Goal: Transaction & Acquisition: Purchase product/service

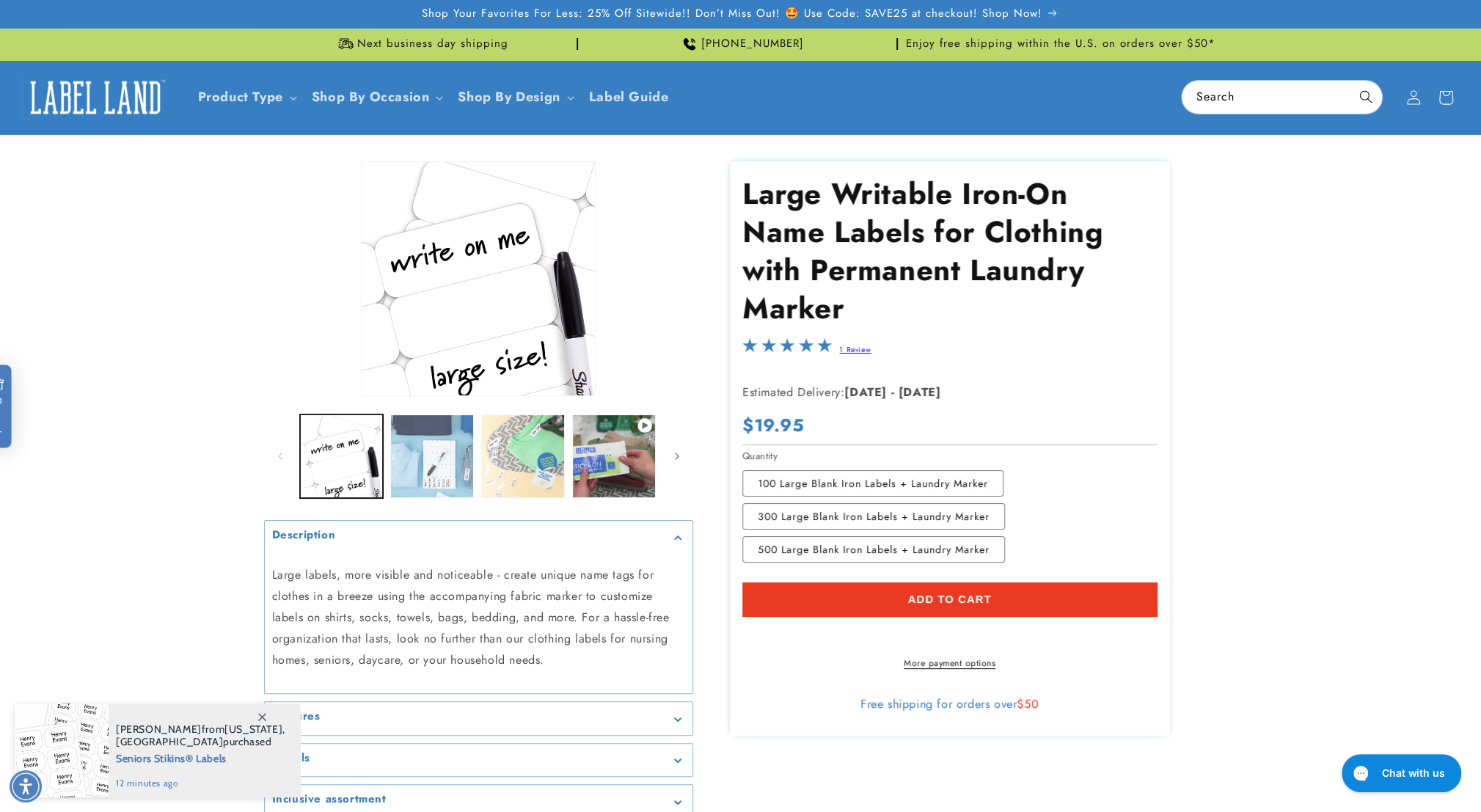
click at [433, 478] on button "Load image 2 in gallery view" at bounding box center [432, 456] width 84 height 84
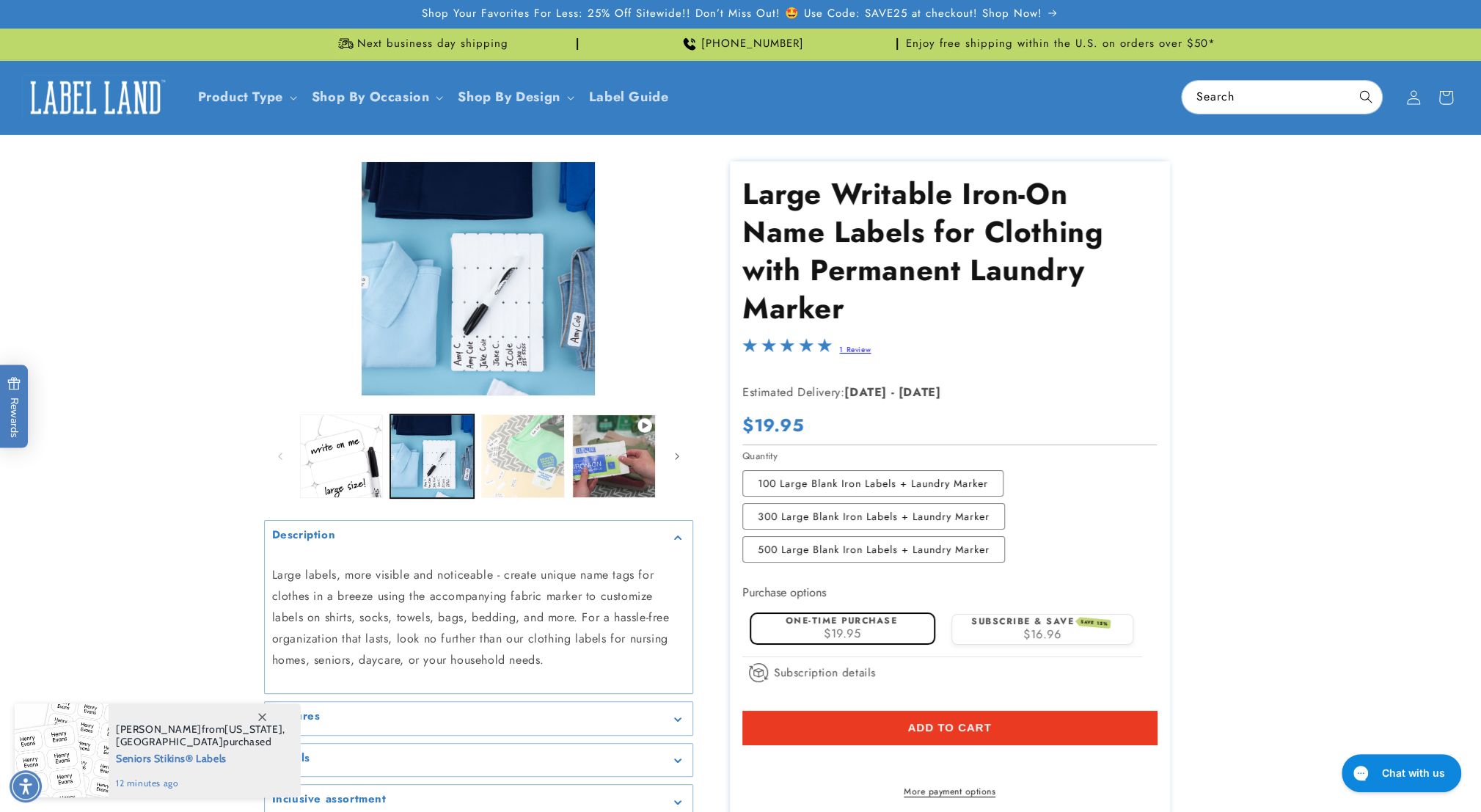
click at [529, 464] on button "Load image 3 in gallery view" at bounding box center [523, 456] width 84 height 84
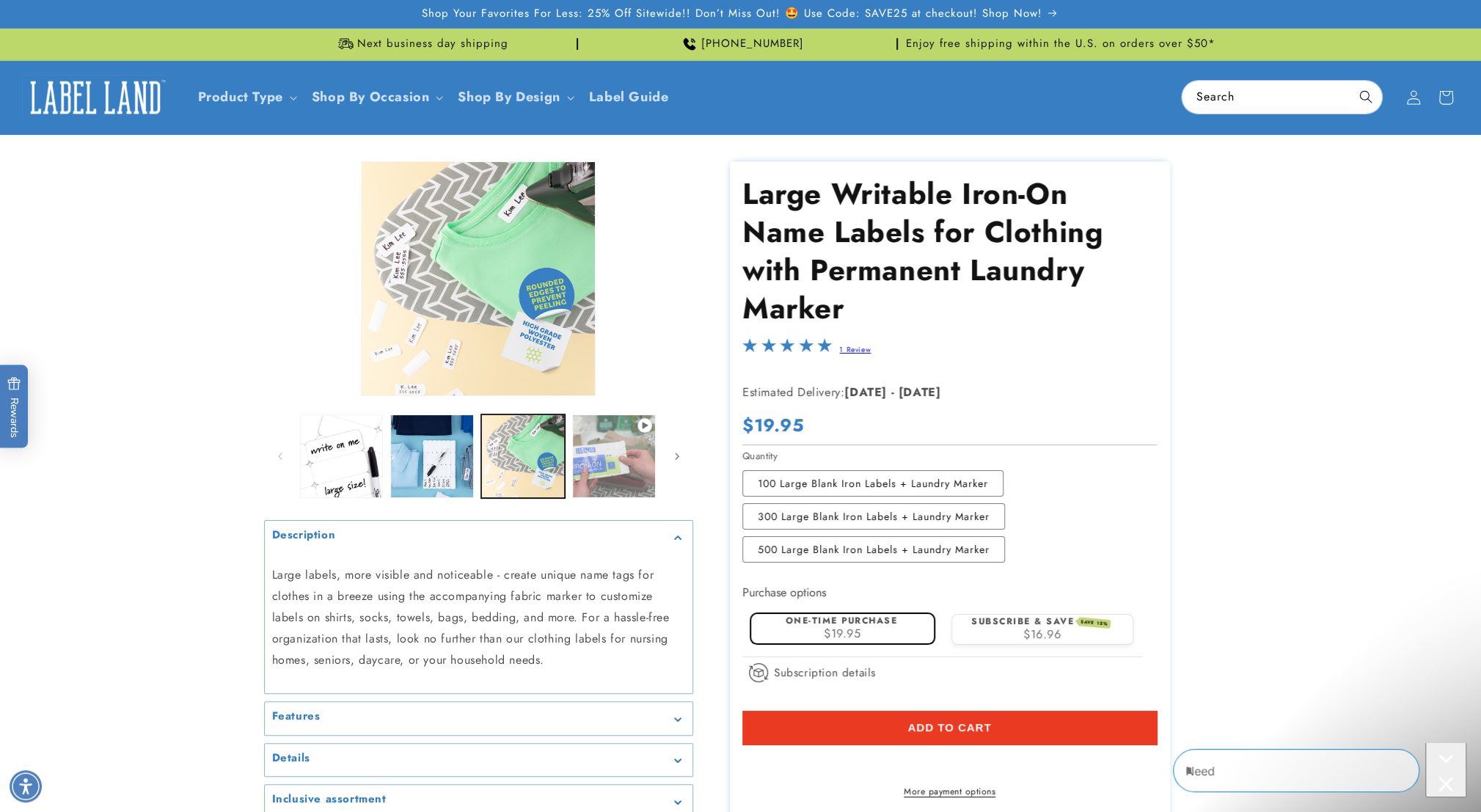
click at [623, 470] on button "Play video 1 in gallery view" at bounding box center [614, 456] width 84 height 84
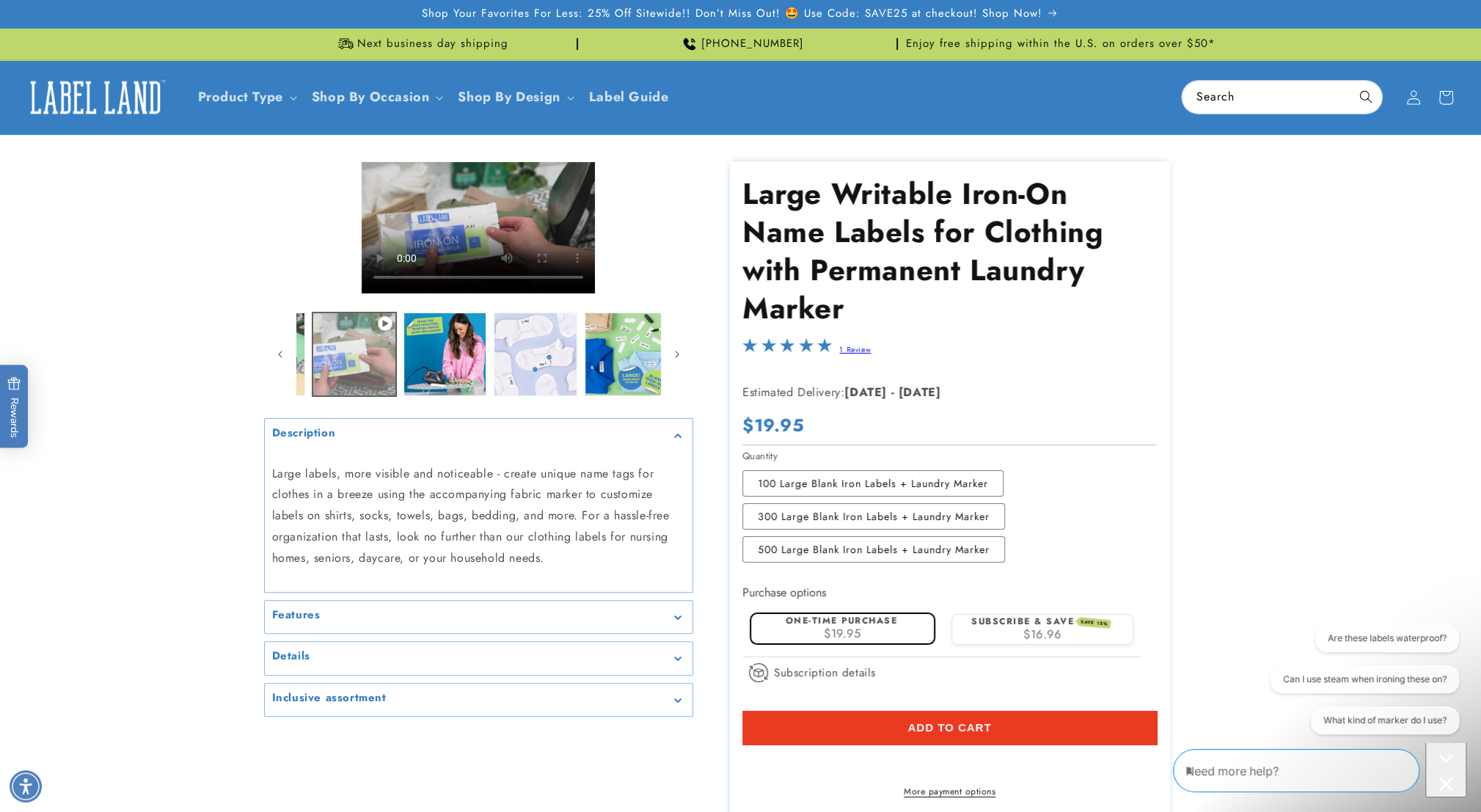
scroll to position [0, 272]
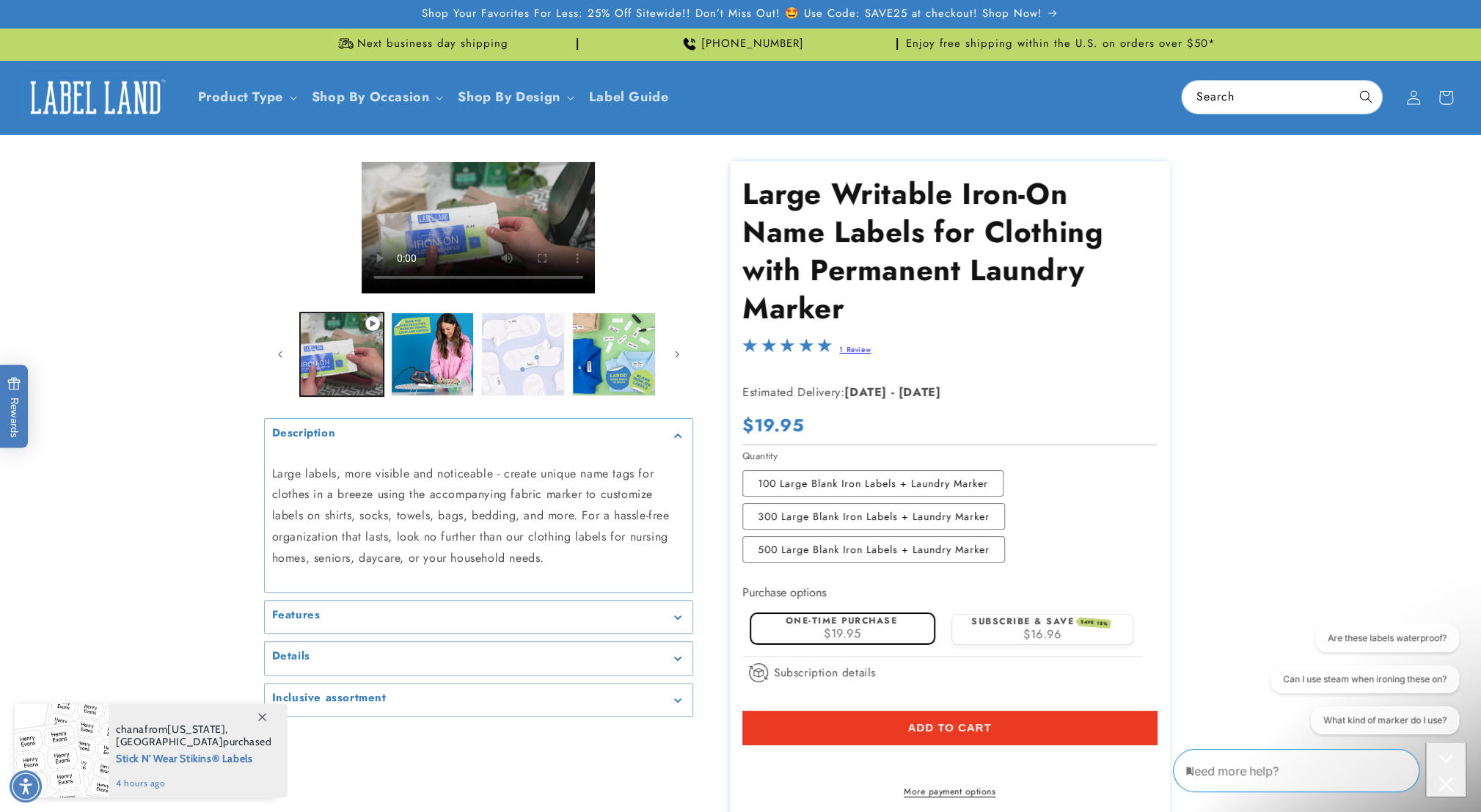
click at [523, 364] on button "Load image 5 in gallery view" at bounding box center [523, 354] width 84 height 84
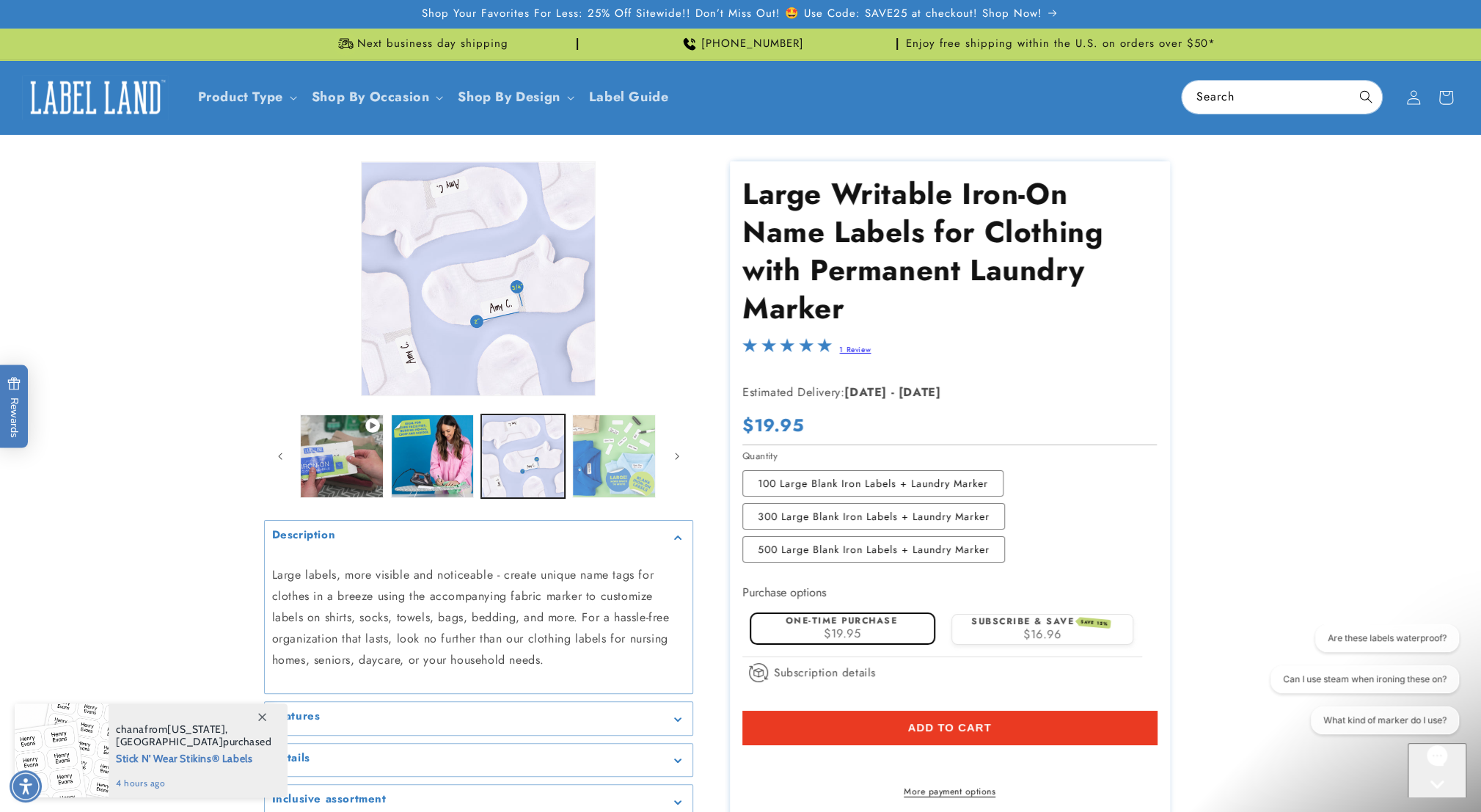
click at [623, 470] on button "Load image 6 in gallery view" at bounding box center [614, 456] width 84 height 84
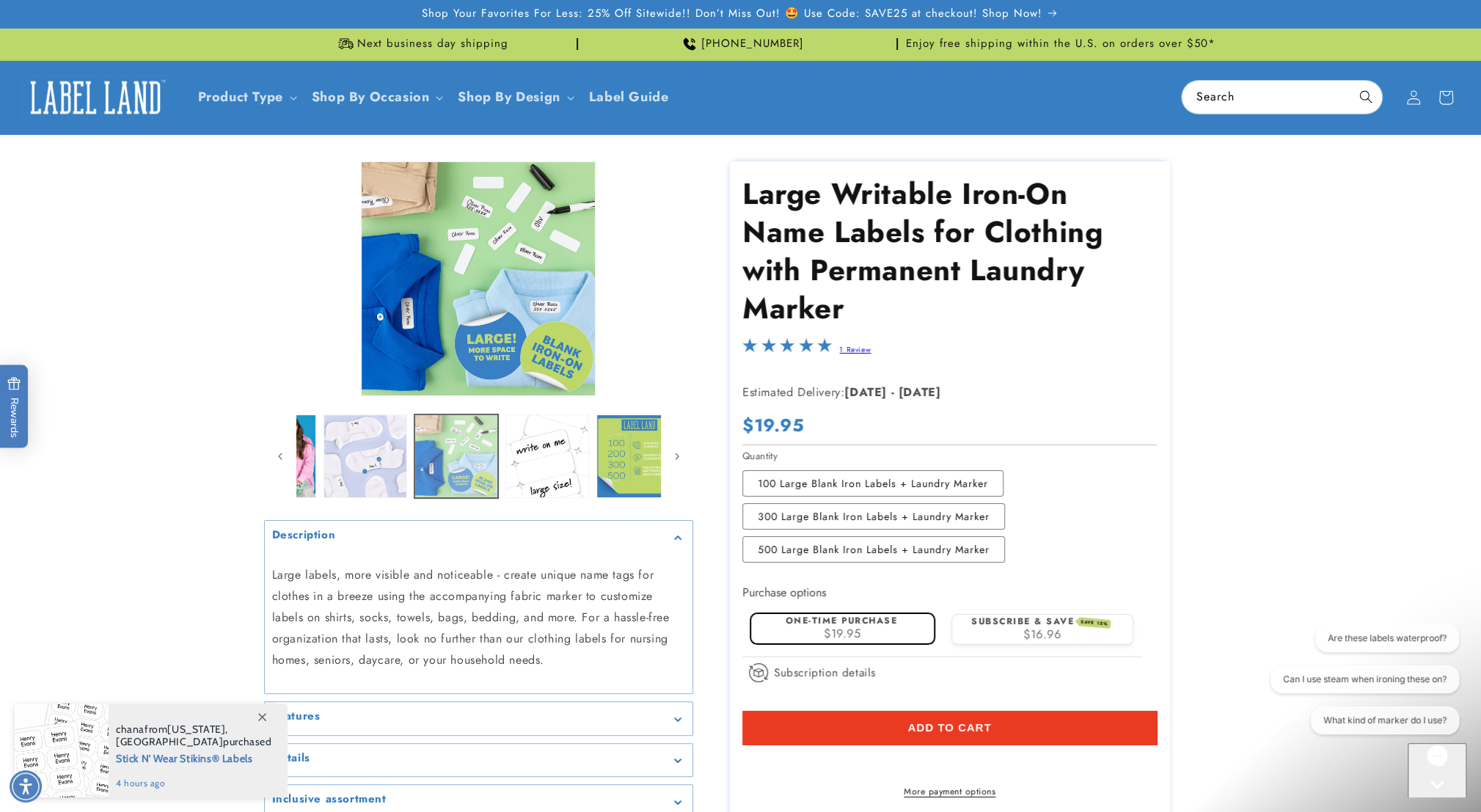
scroll to position [0, 451]
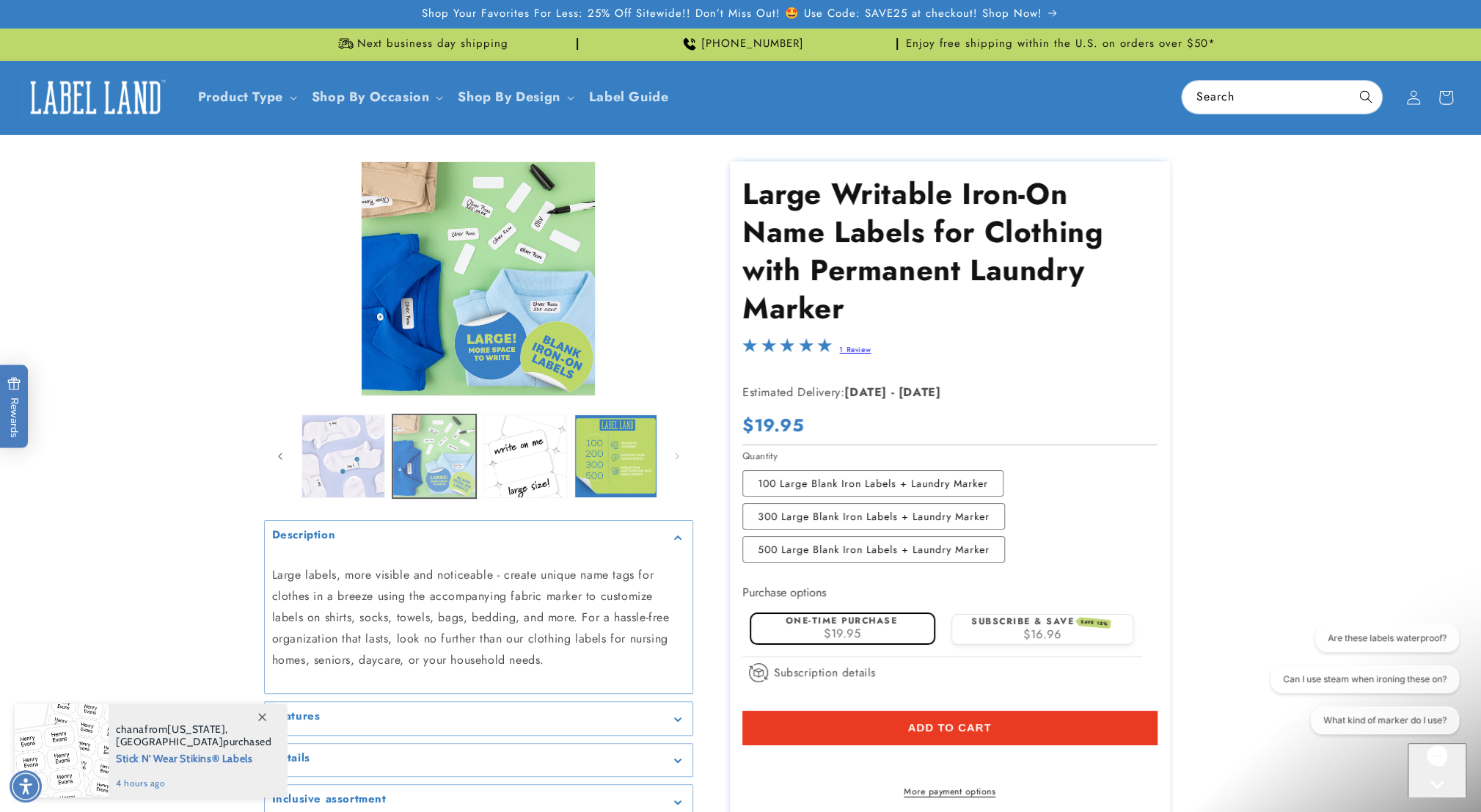
click at [623, 470] on button "Load image 8 in gallery view" at bounding box center [616, 456] width 84 height 84
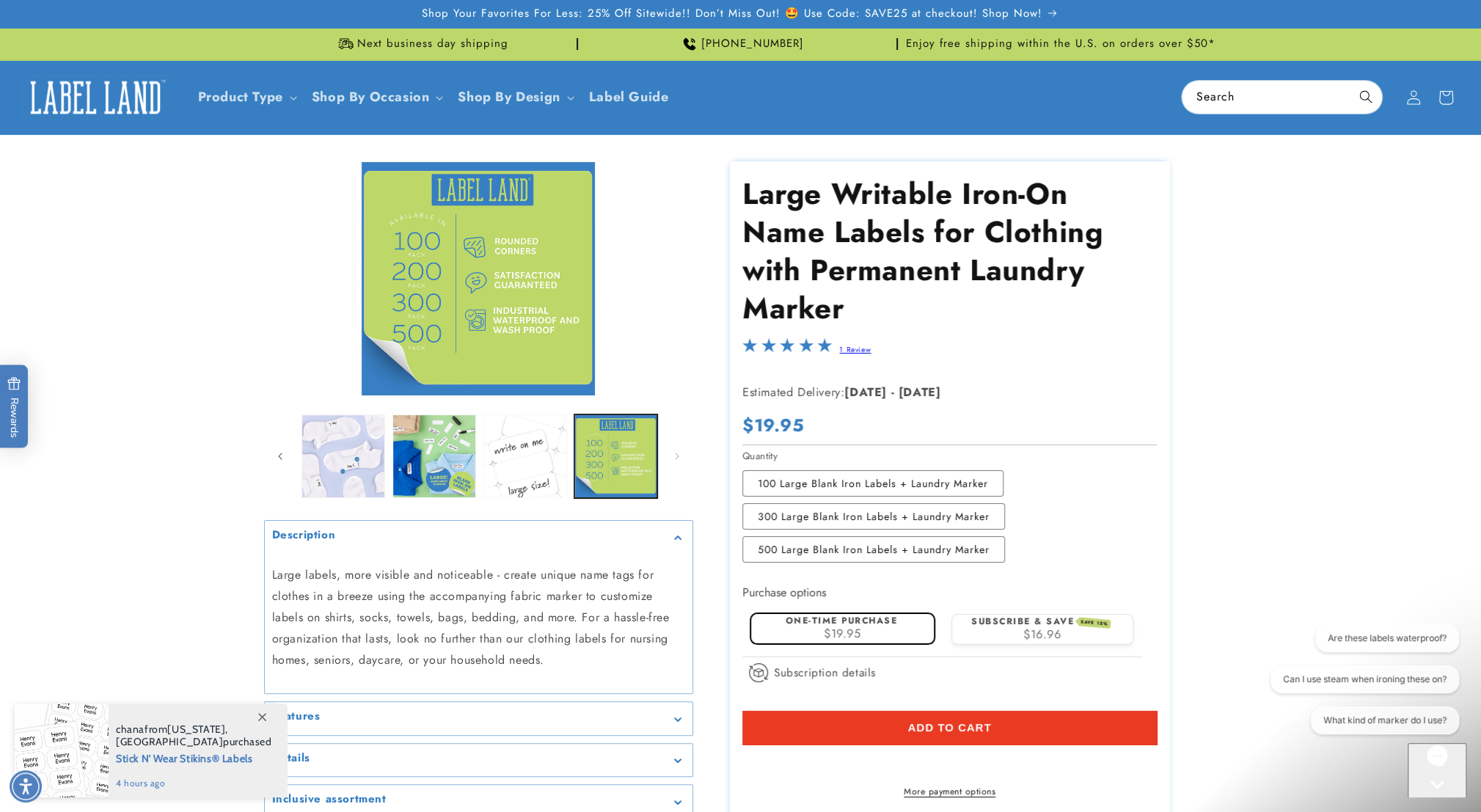
click at [519, 478] on button "Load image 7 in gallery view" at bounding box center [525, 456] width 84 height 84
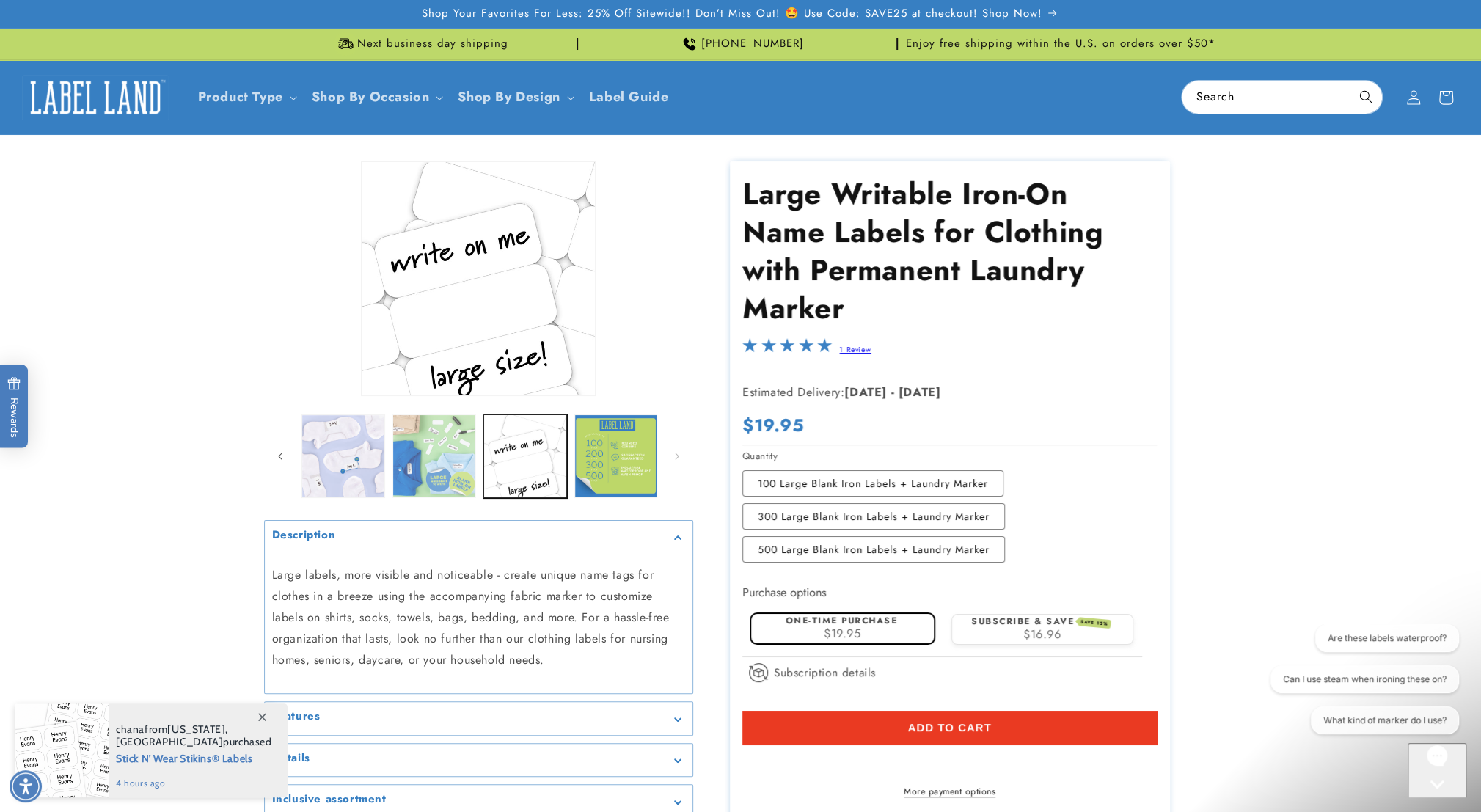
click at [408, 469] on button "Load image 6 in gallery view" at bounding box center [435, 456] width 84 height 84
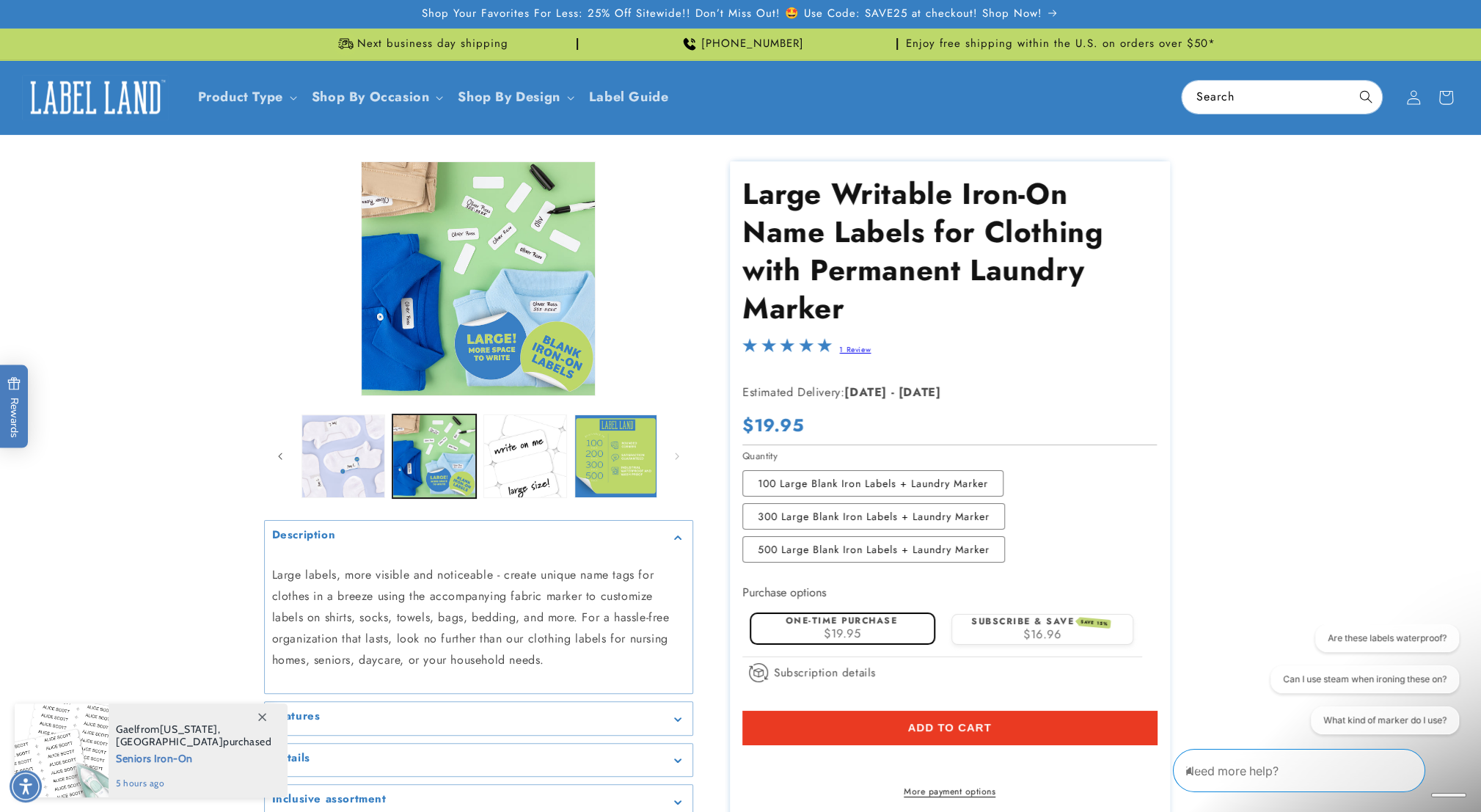
click at [118, 372] on product-info "Image 6 is now available in gallery view Skip to product information Open media…" at bounding box center [740, 503] width 1481 height 737
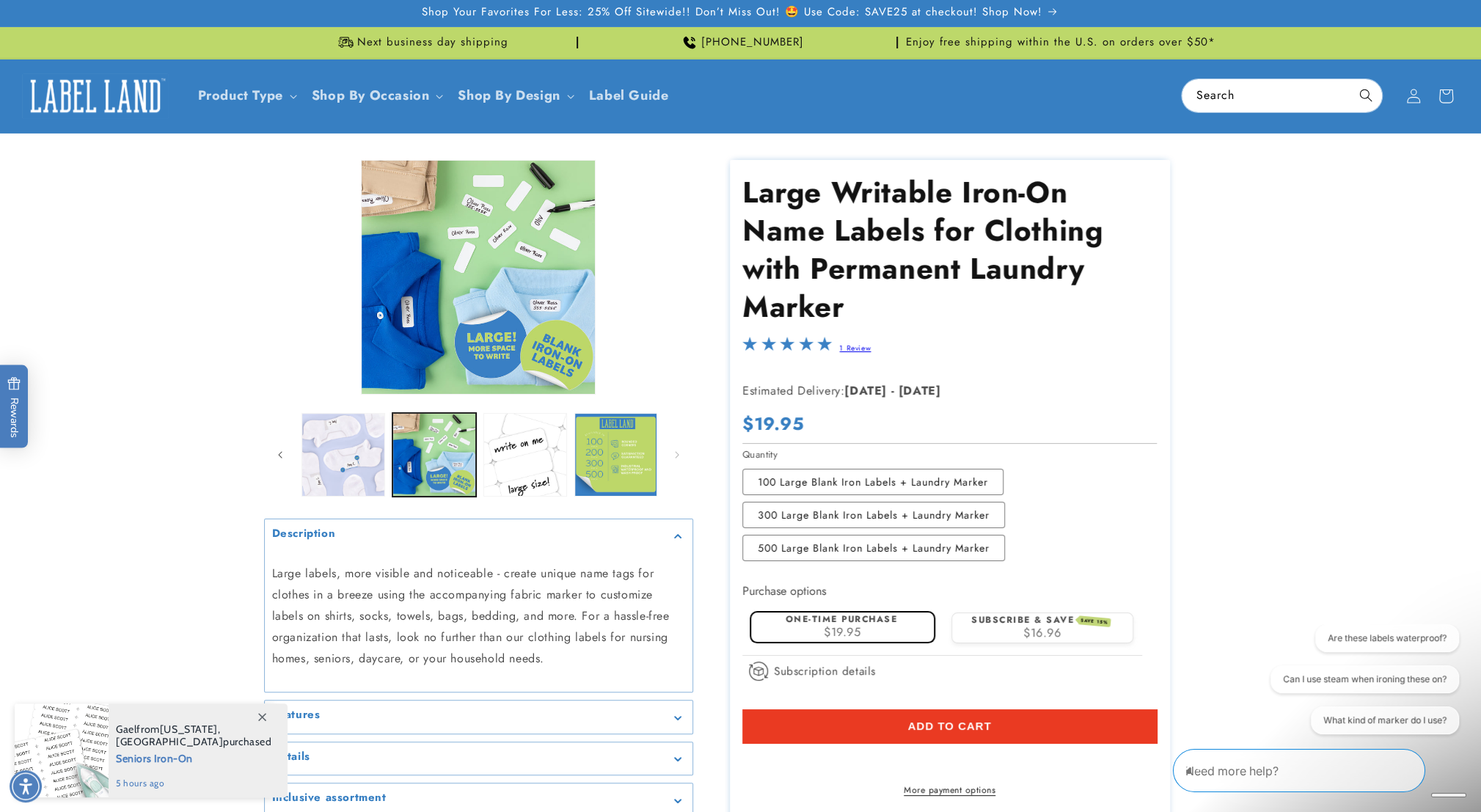
scroll to position [0, 0]
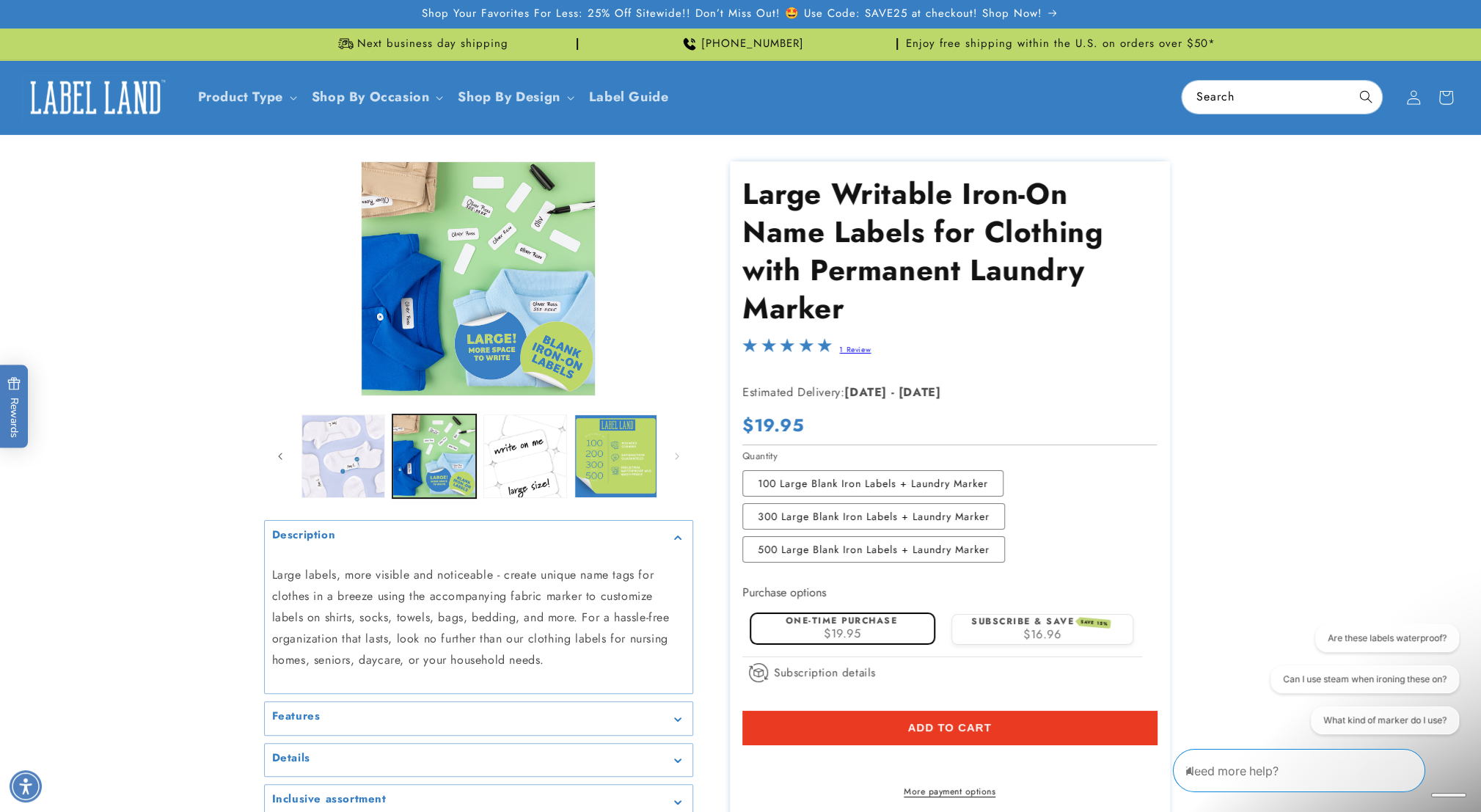
click at [989, 731] on button "Add to cart" at bounding box center [950, 727] width 415 height 34
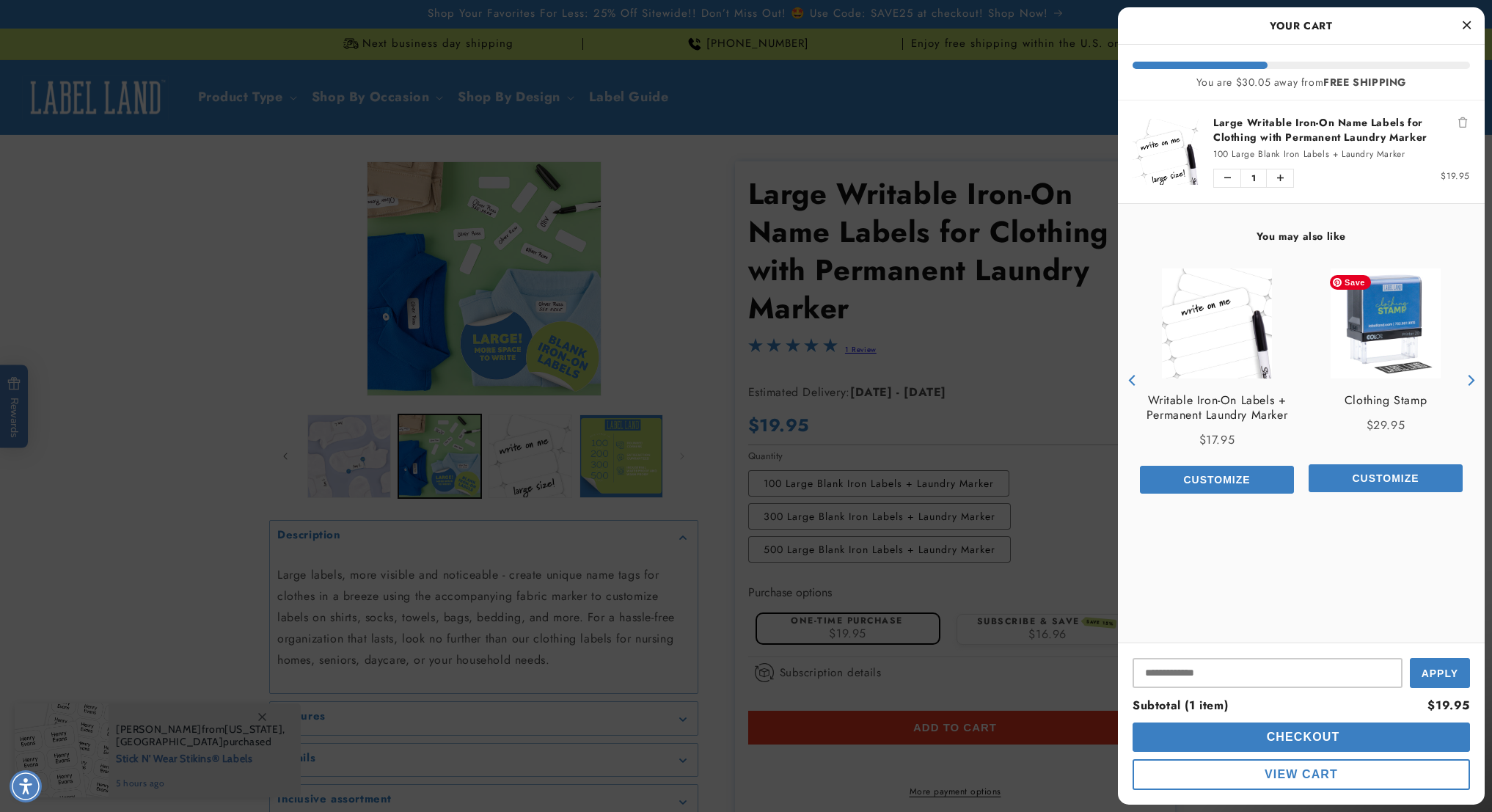
click at [1392, 347] on img "product" at bounding box center [1385, 323] width 110 height 110
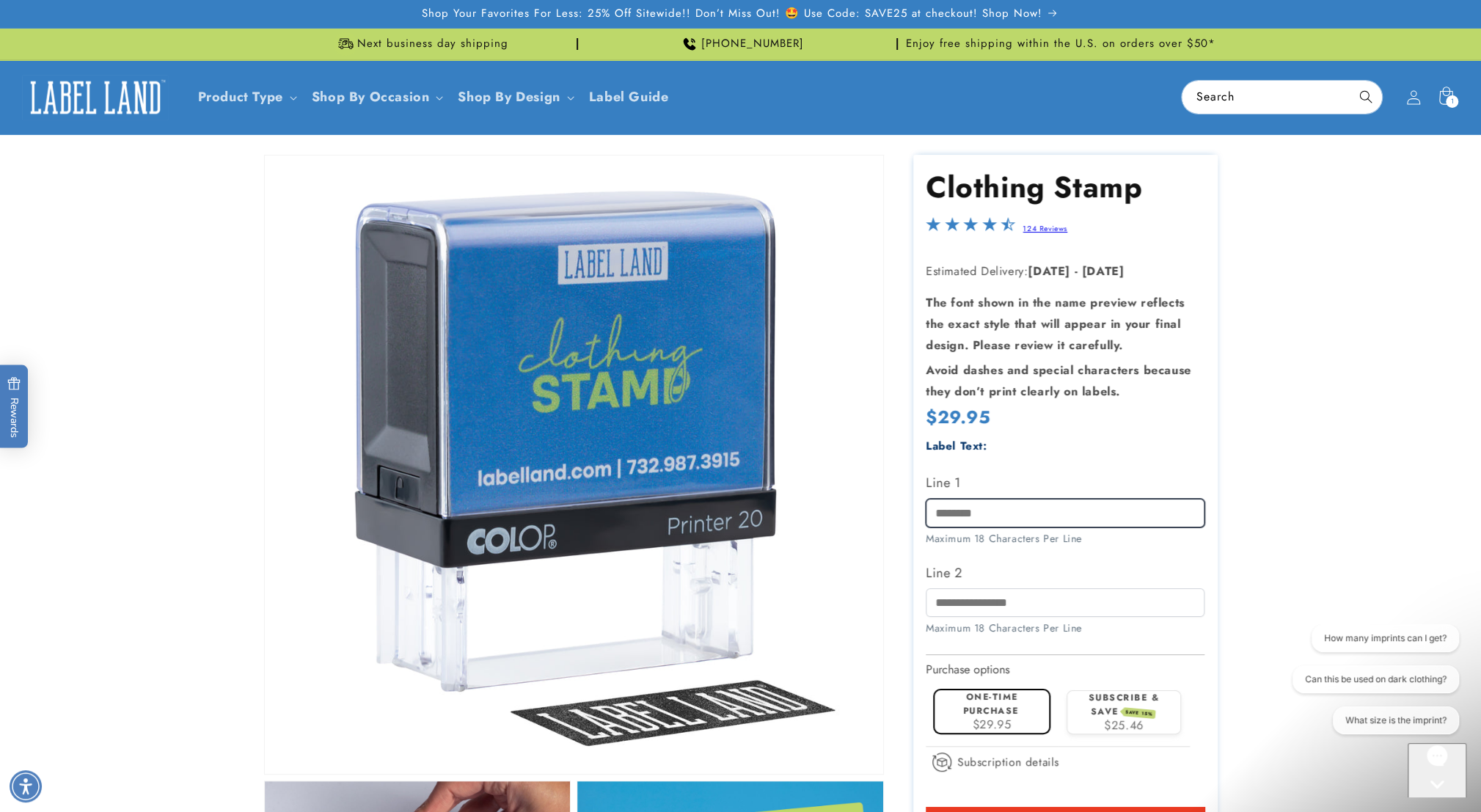
click at [996, 510] on input "Line 1" at bounding box center [1065, 512] width 279 height 29
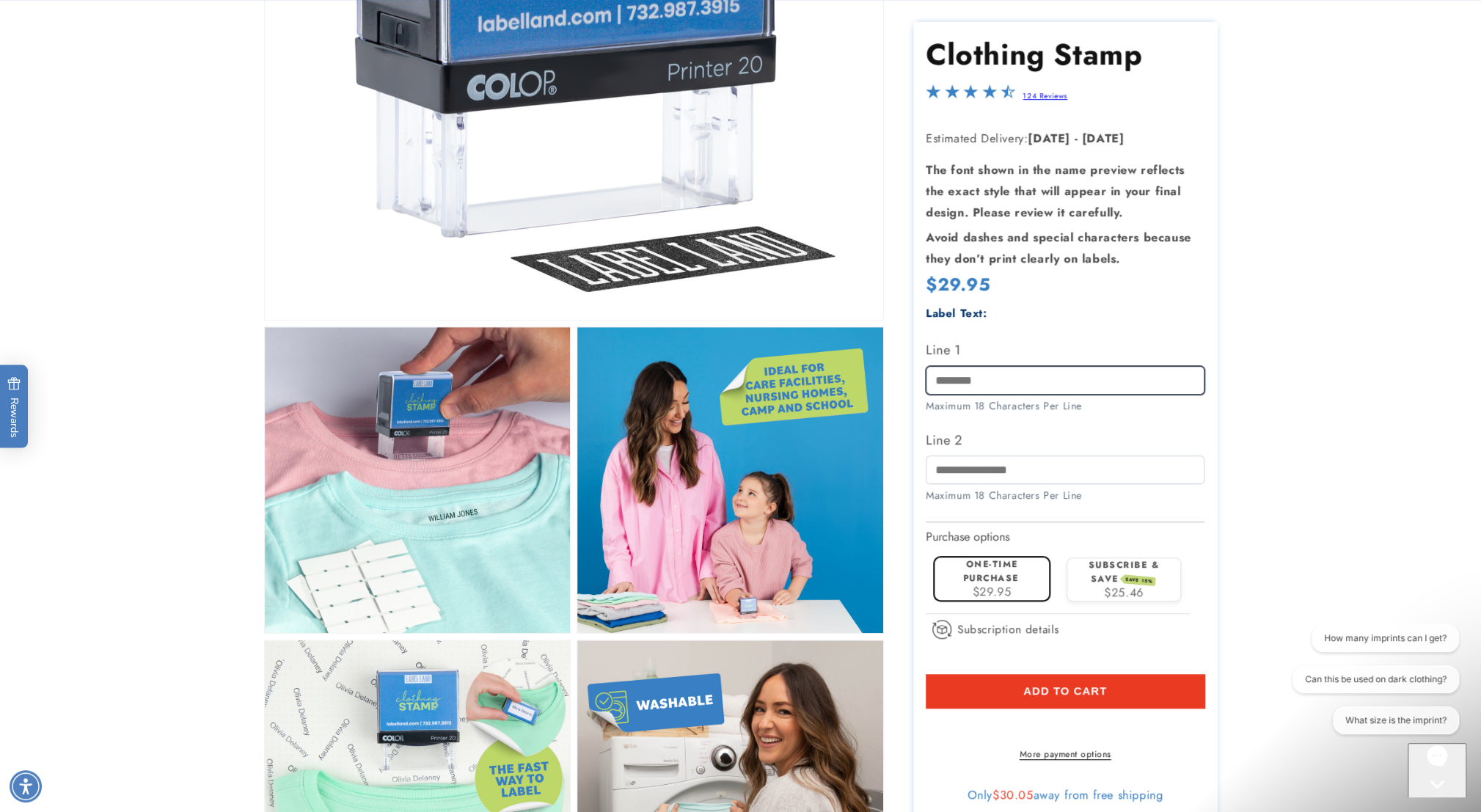
scroll to position [513, 0]
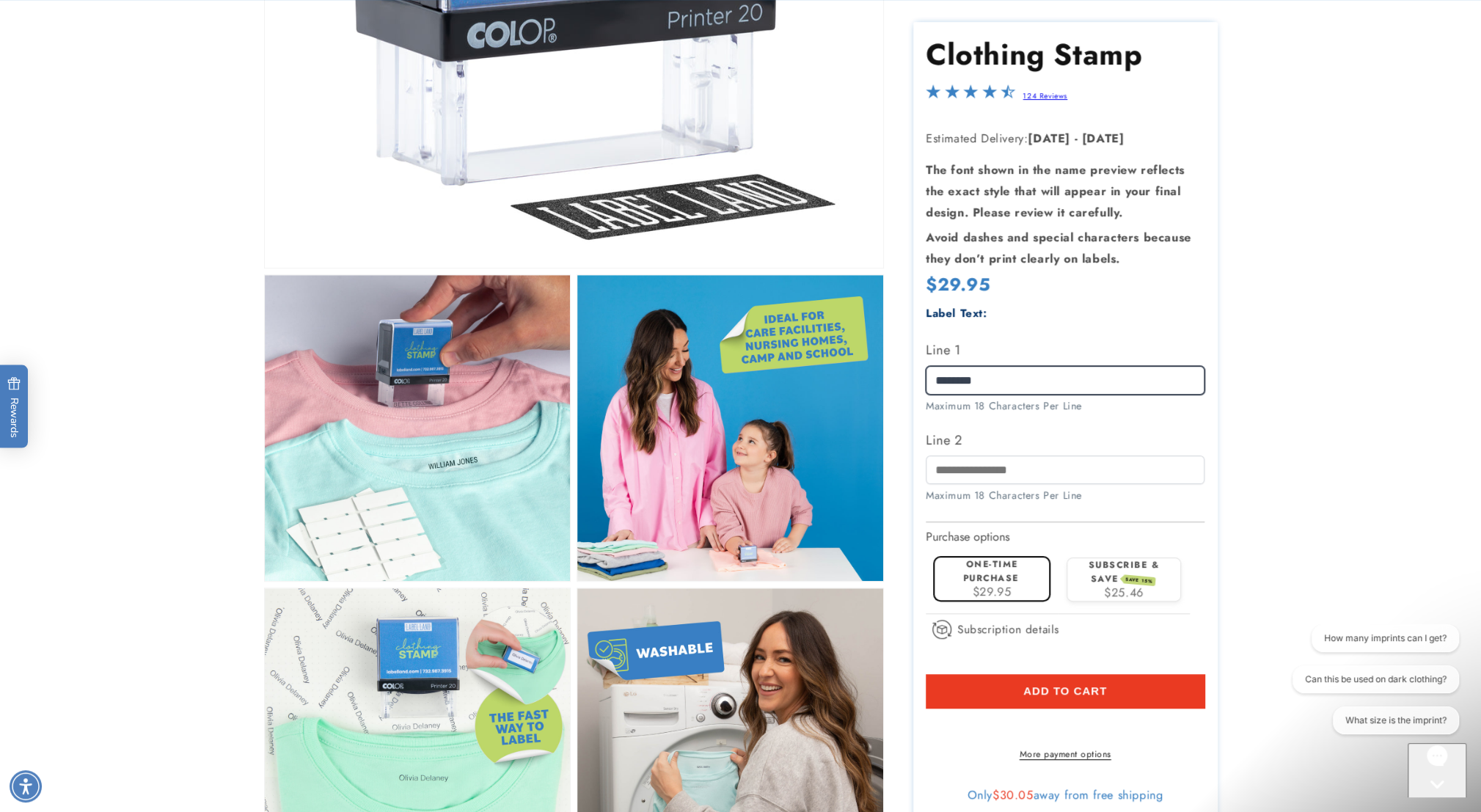
type input "********"
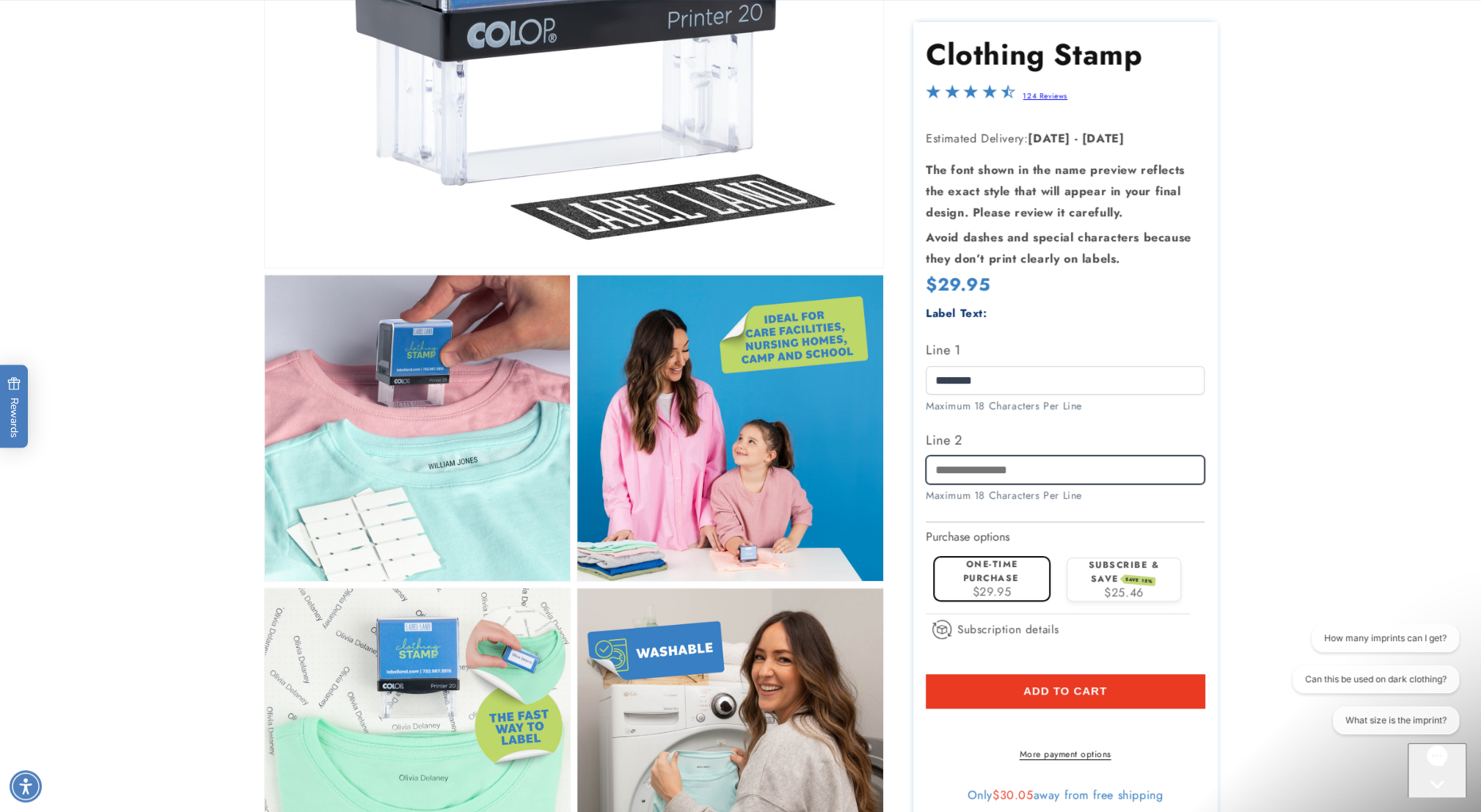
click at [1081, 477] on input "Line 2" at bounding box center [1065, 469] width 279 height 29
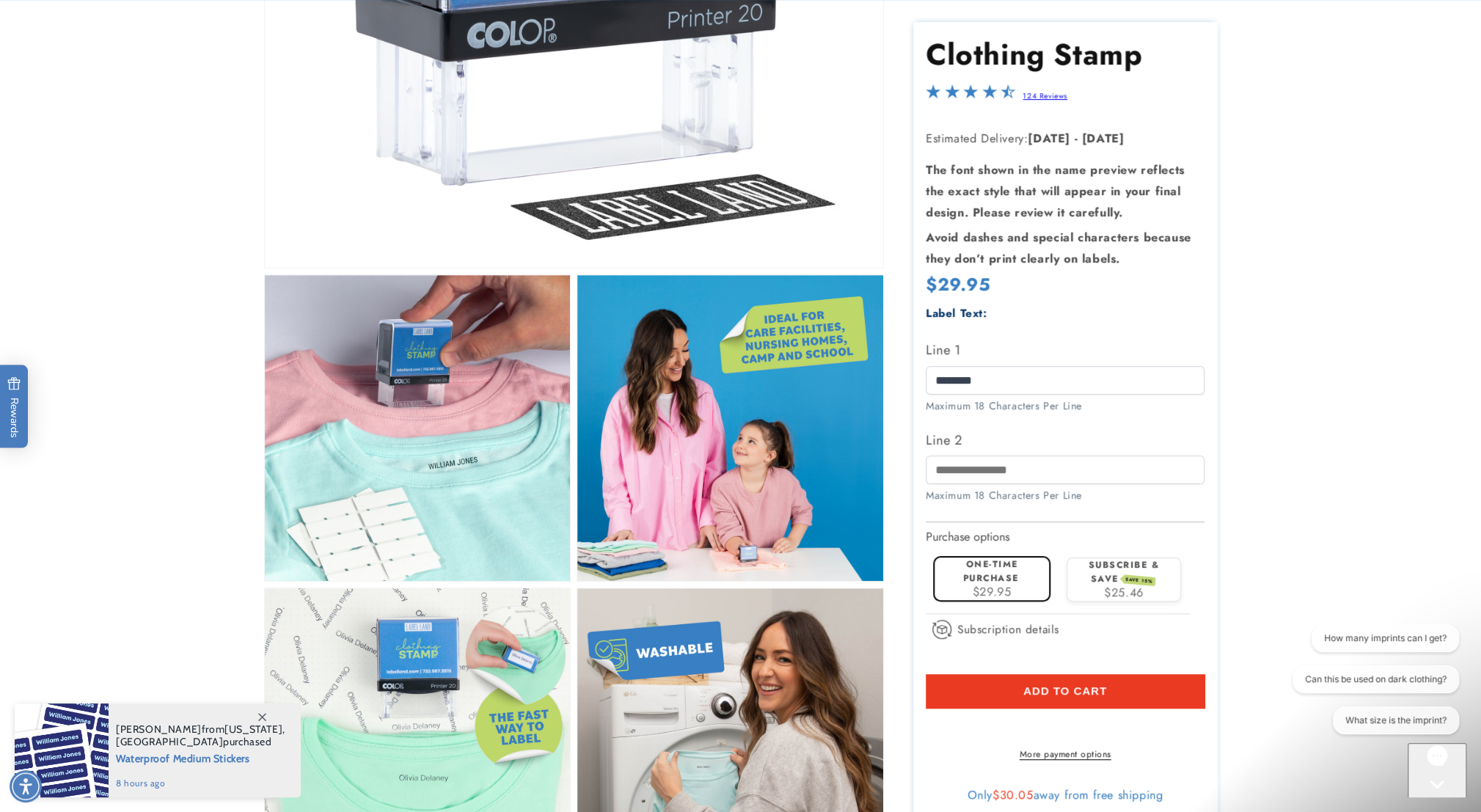
click at [1063, 689] on span "Add to cart" at bounding box center [1064, 689] width 84 height 13
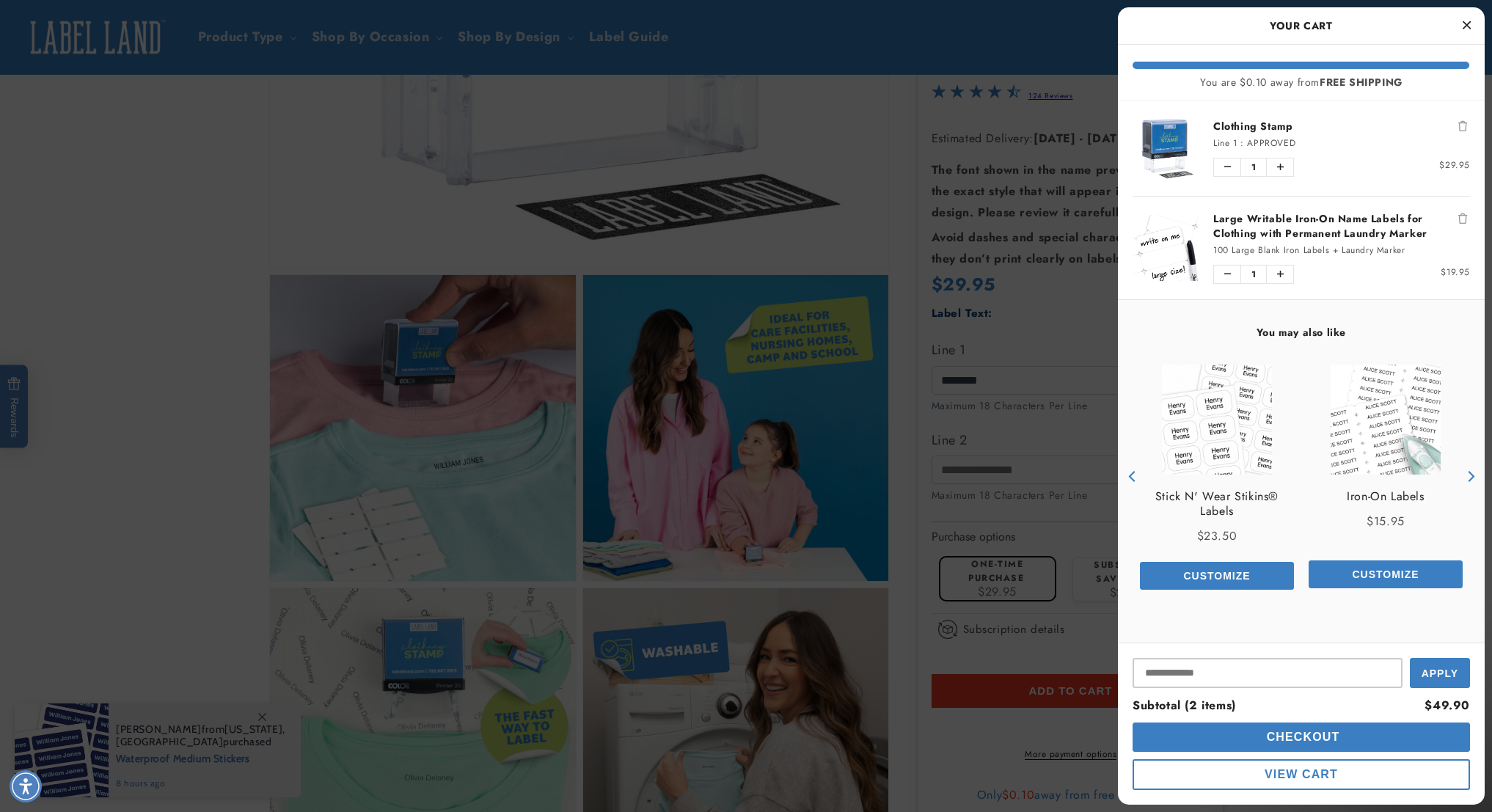
click at [861, 145] on div at bounding box center [746, 406] width 1492 height 812
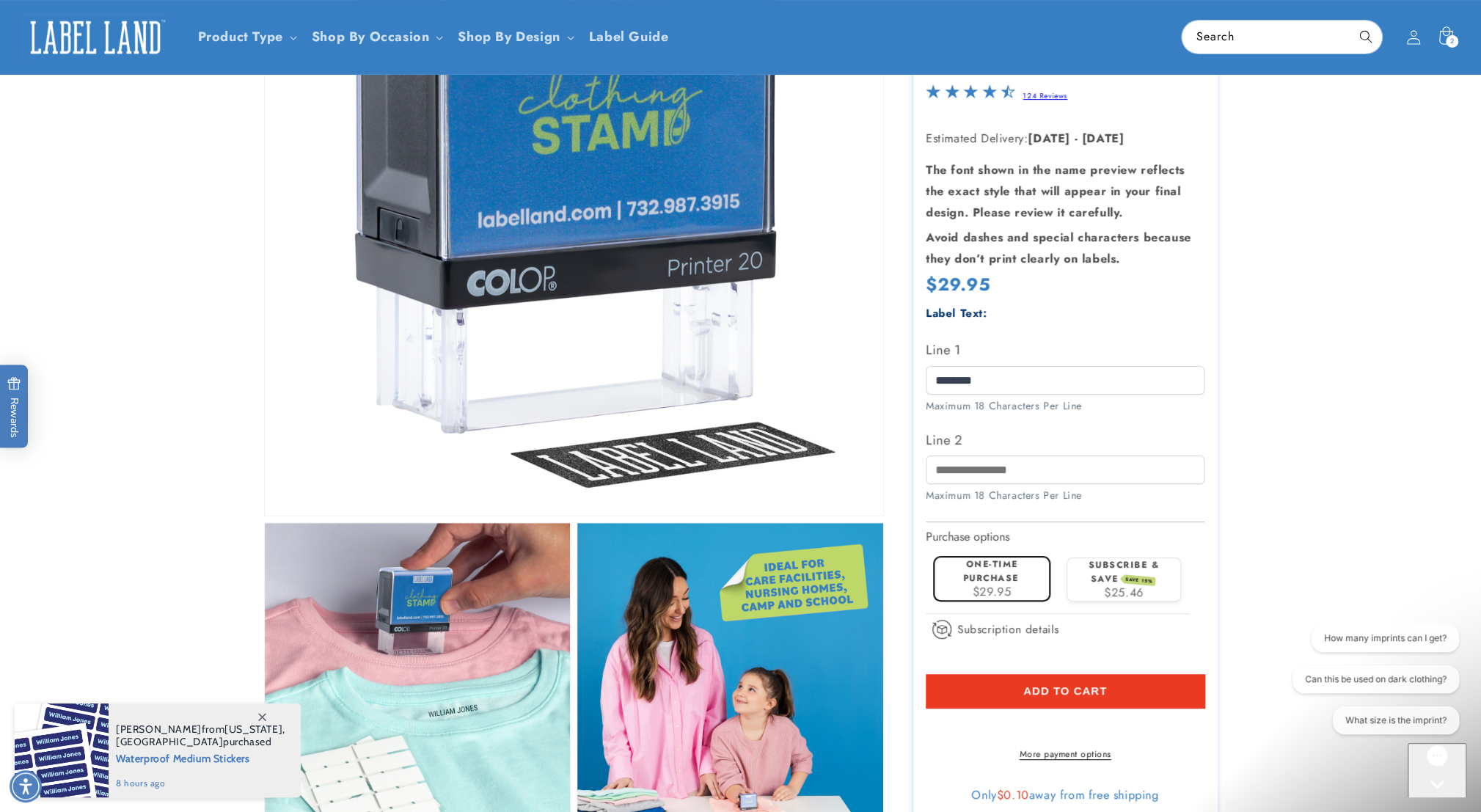
scroll to position [146, 0]
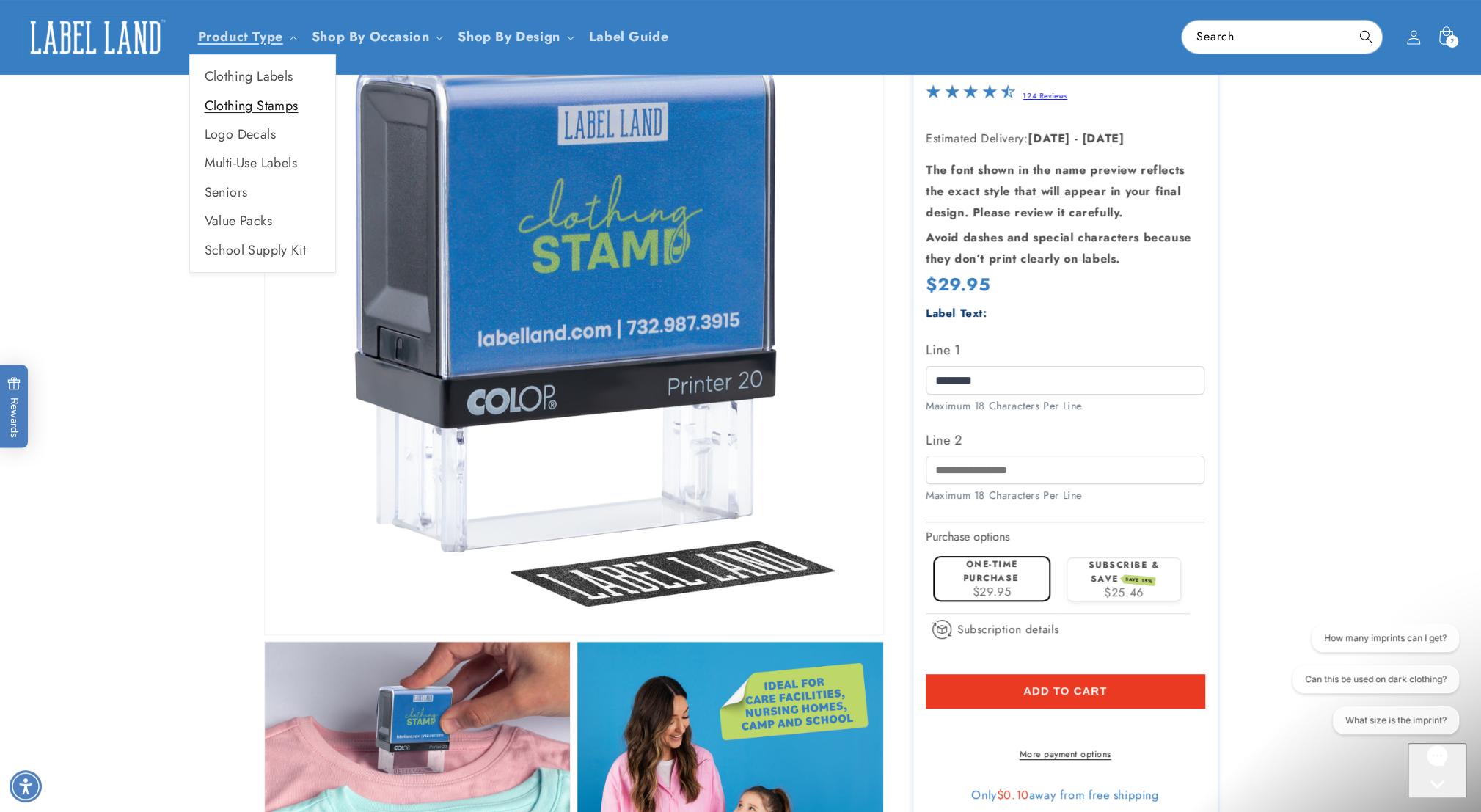
click at [272, 107] on link "Clothing Stamps" at bounding box center [263, 106] width 146 height 29
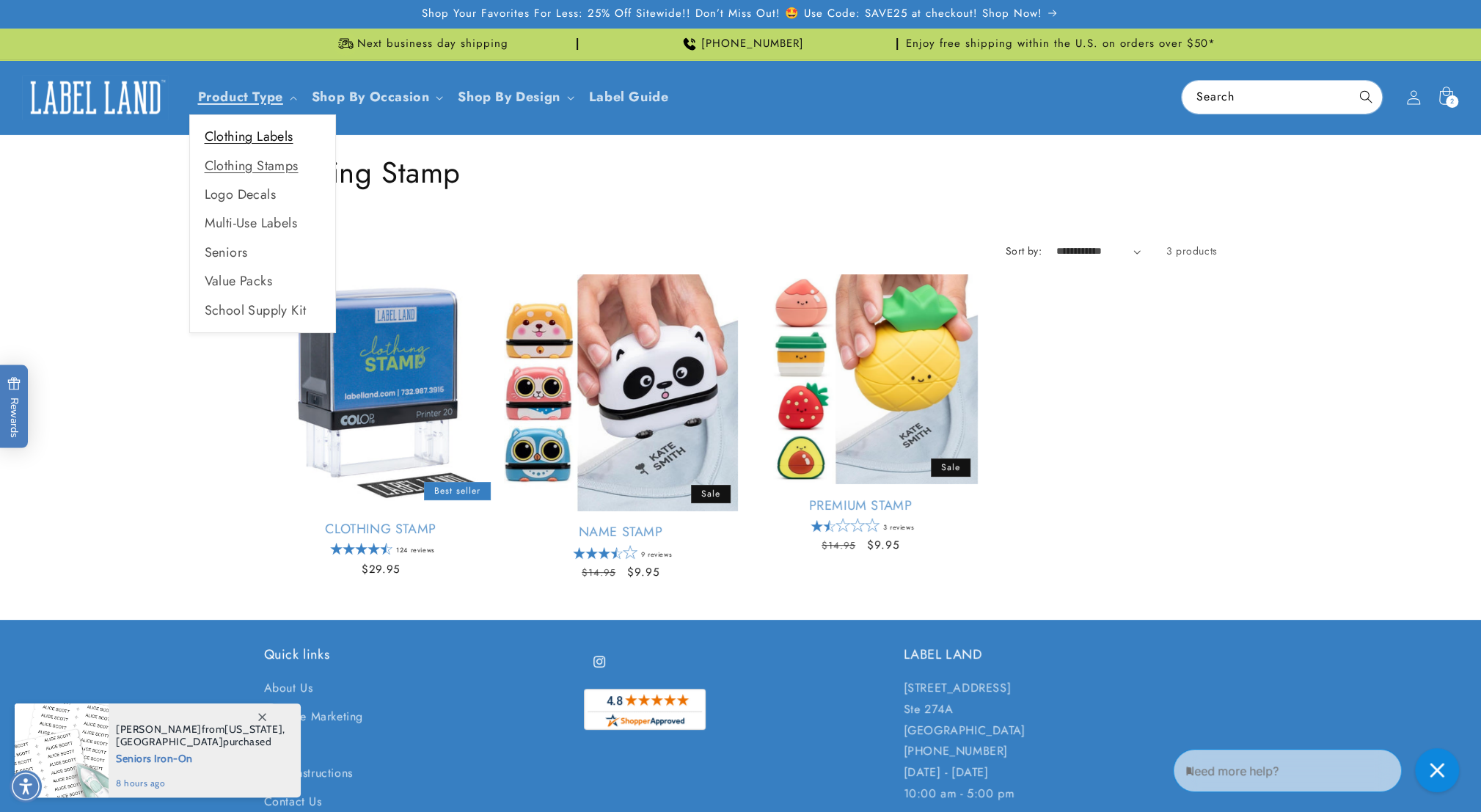
click at [269, 132] on link "Clothing Labels" at bounding box center [263, 136] width 146 height 29
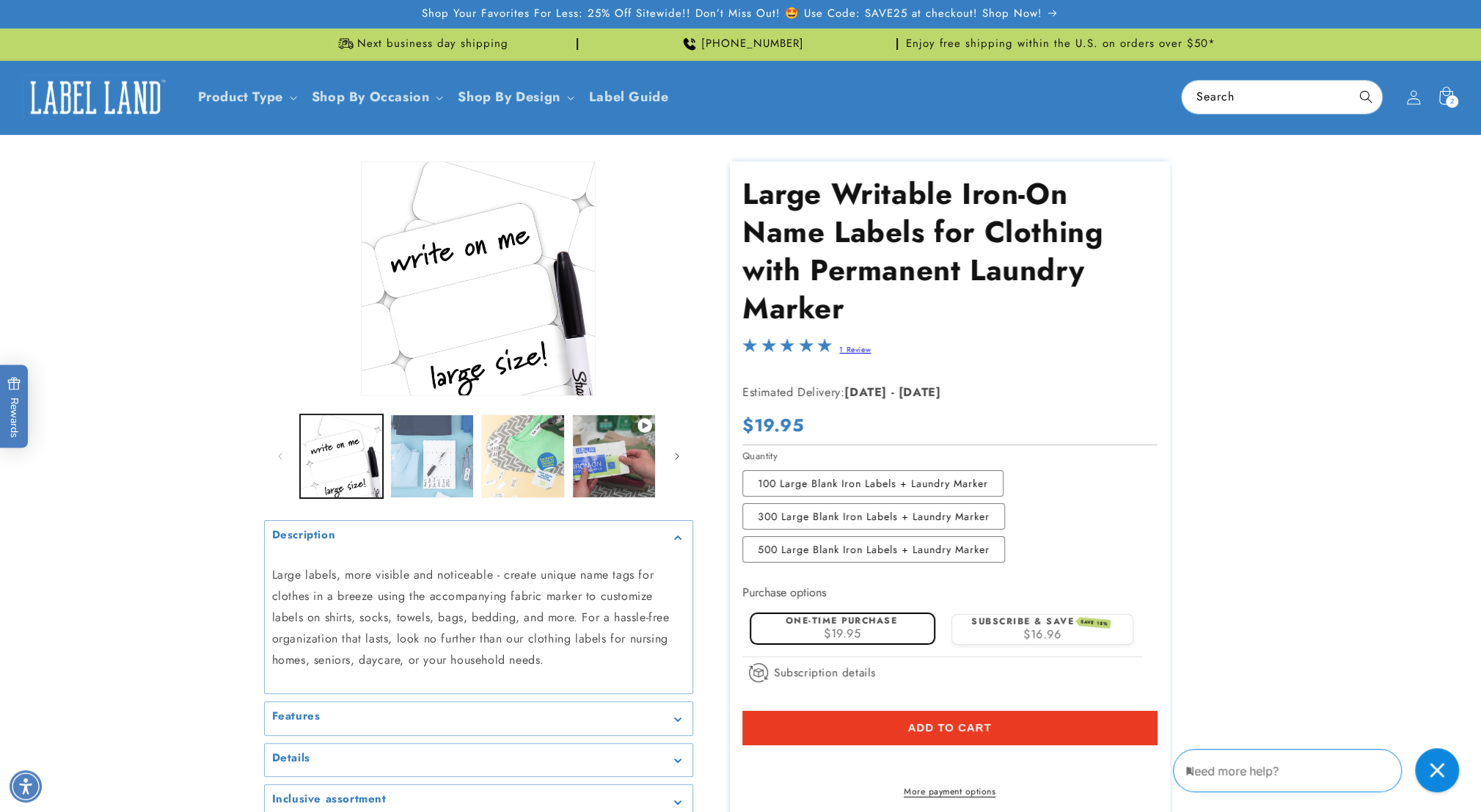
click at [435, 487] on button "Load image 2 in gallery view" at bounding box center [432, 456] width 84 height 84
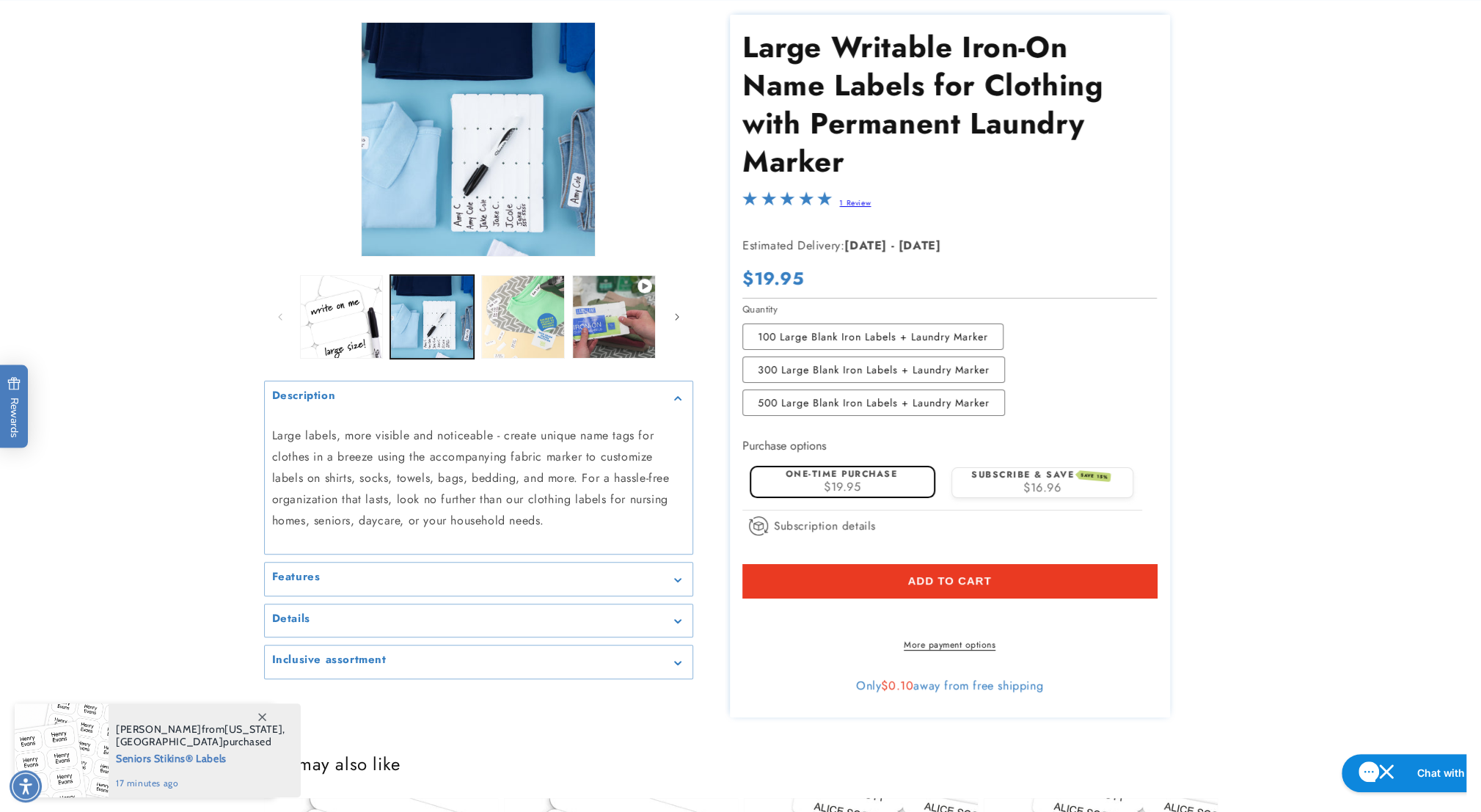
scroll to position [439, 0]
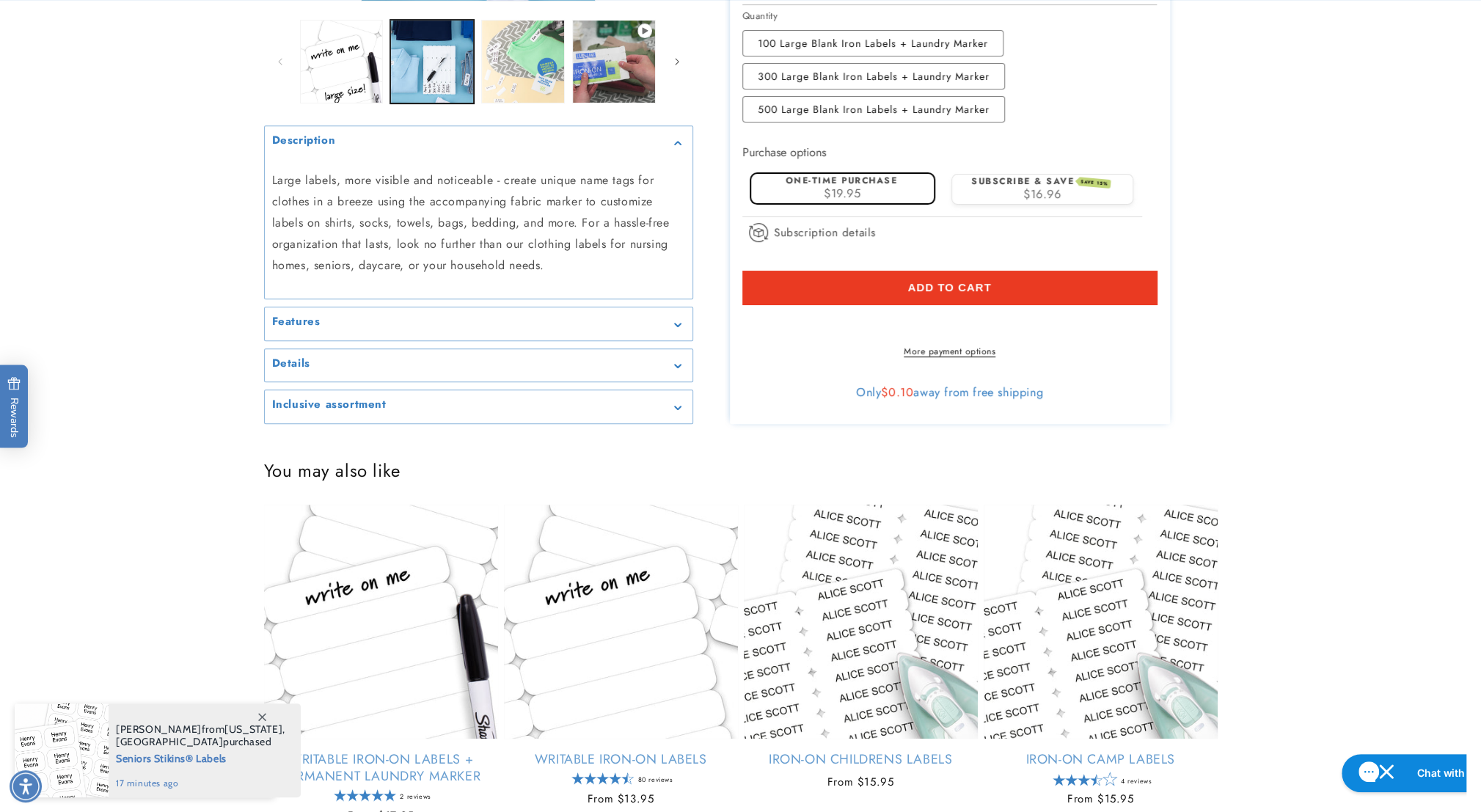
click at [662, 368] on summary "Details" at bounding box center [478, 365] width 428 height 33
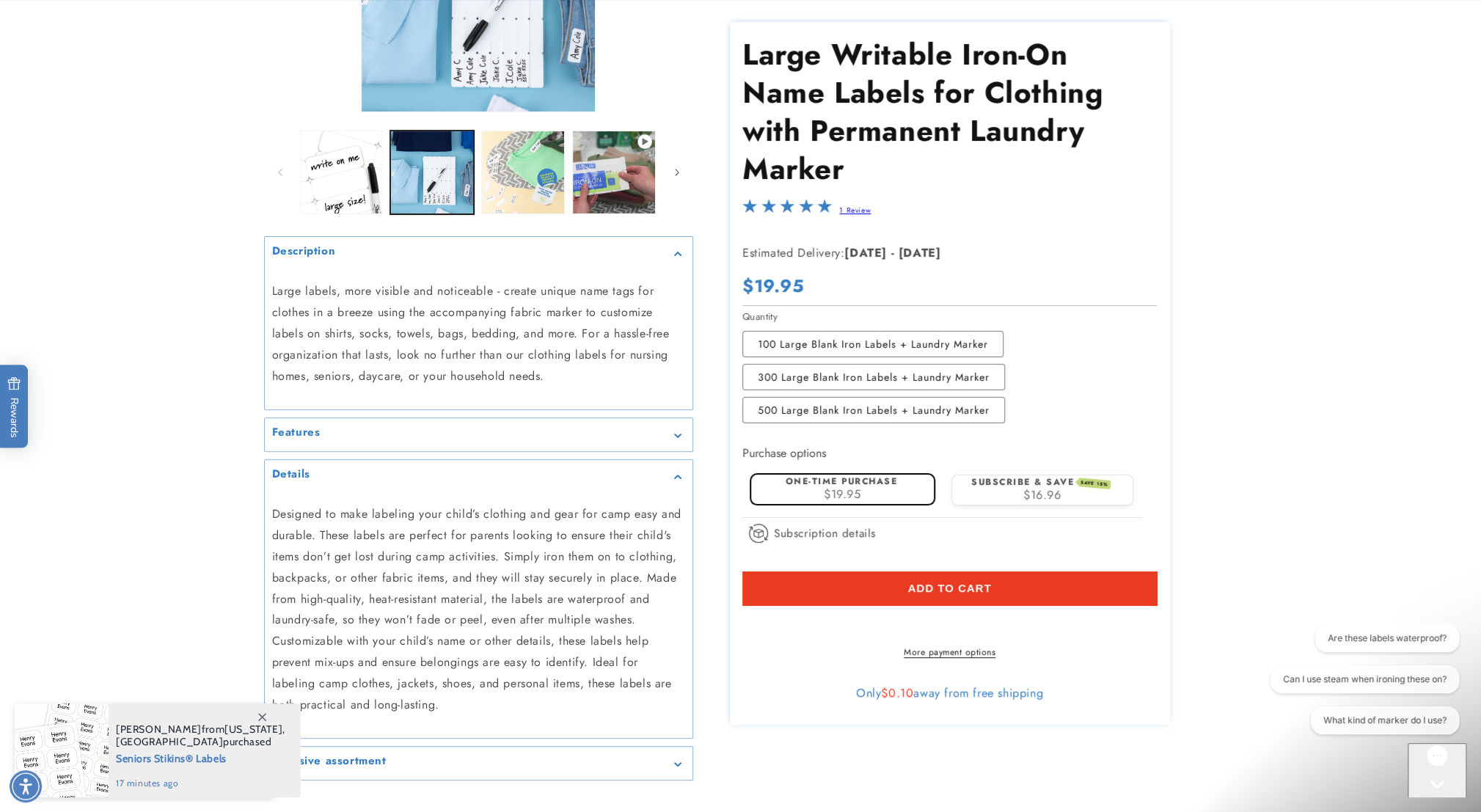
scroll to position [293, 0]
click at [676, 433] on icon "Gallery Viewer" at bounding box center [677, 433] width 7 height 4
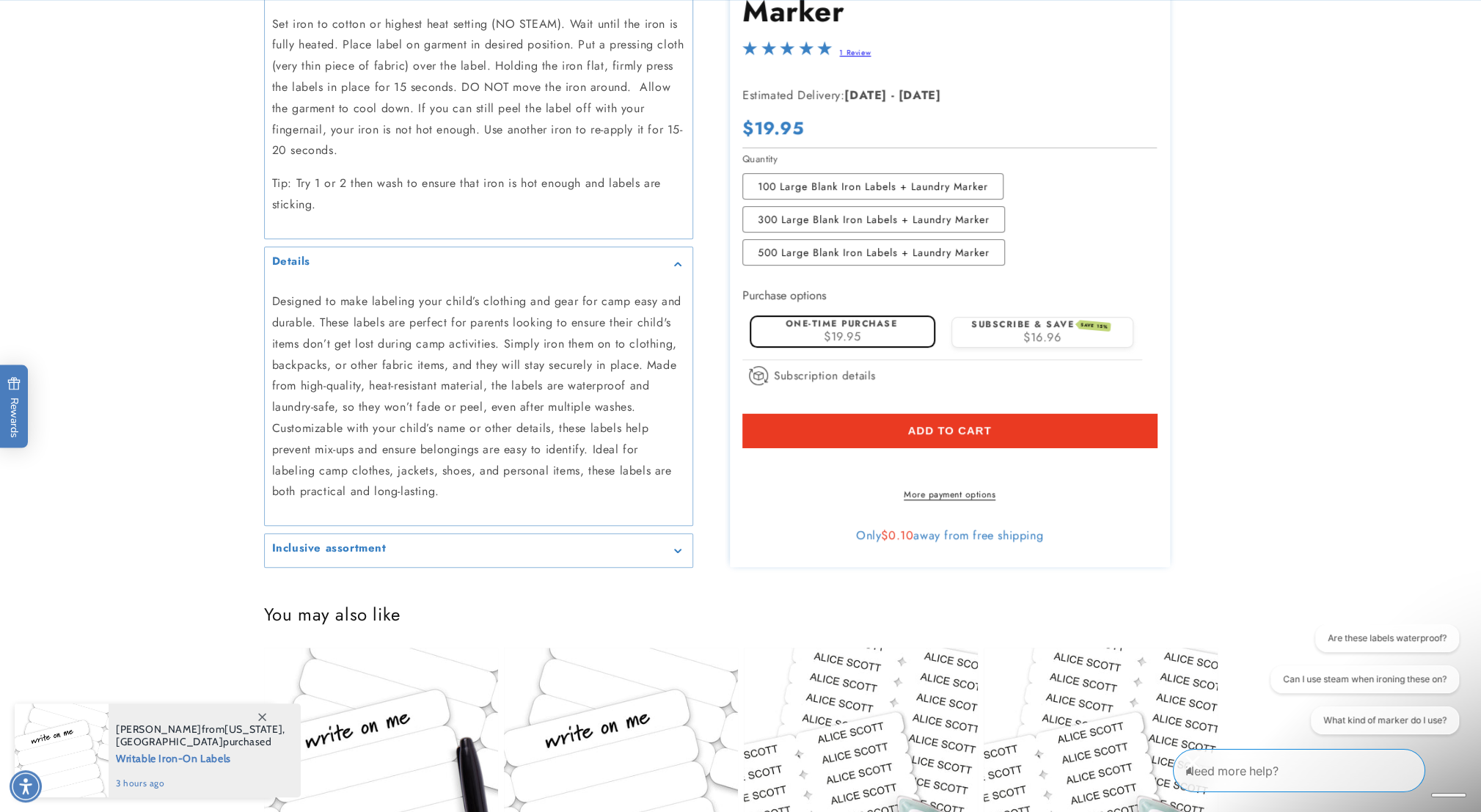
scroll to position [806, 0]
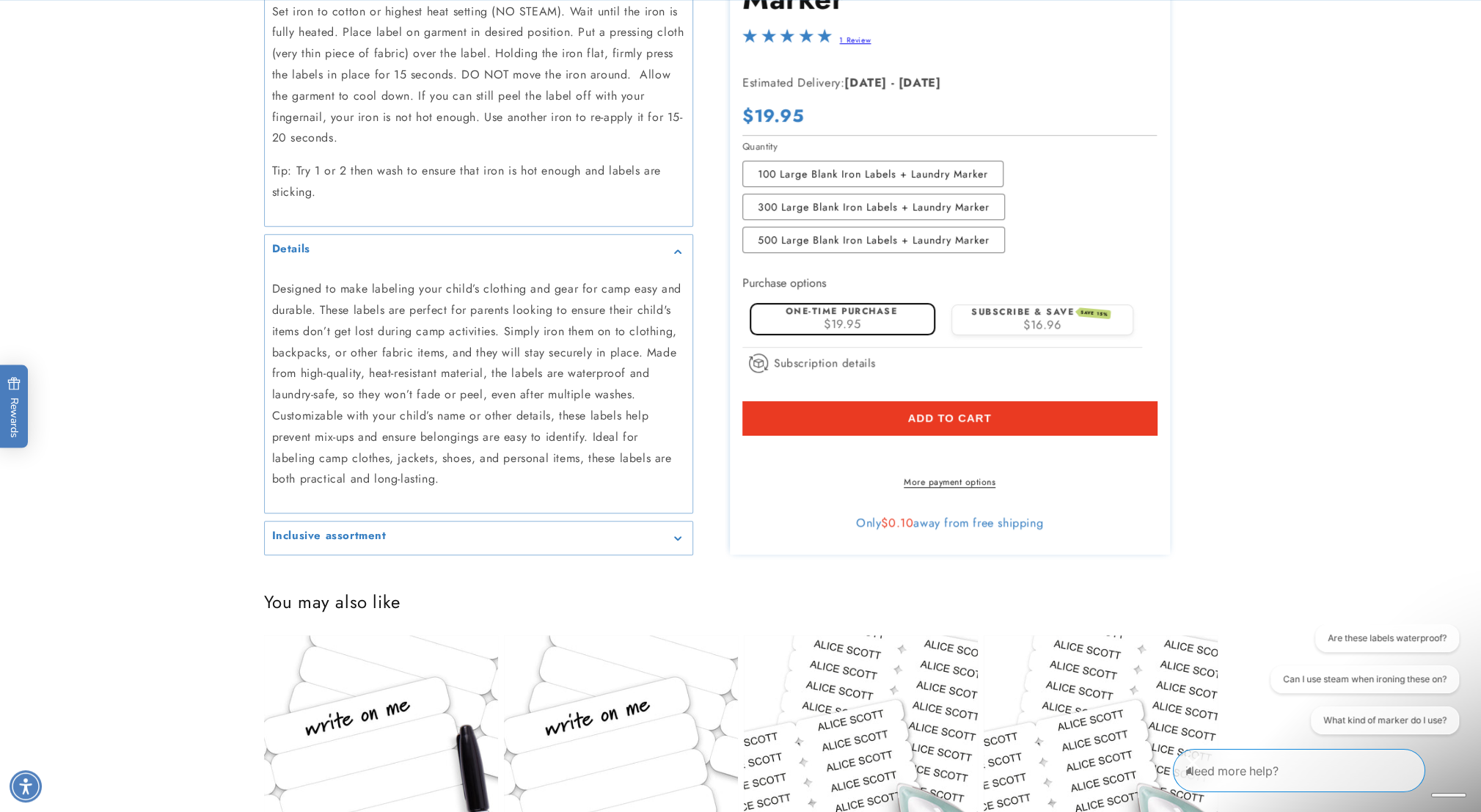
click at [675, 521] on summary "Inclusive assortment" at bounding box center [478, 537] width 428 height 33
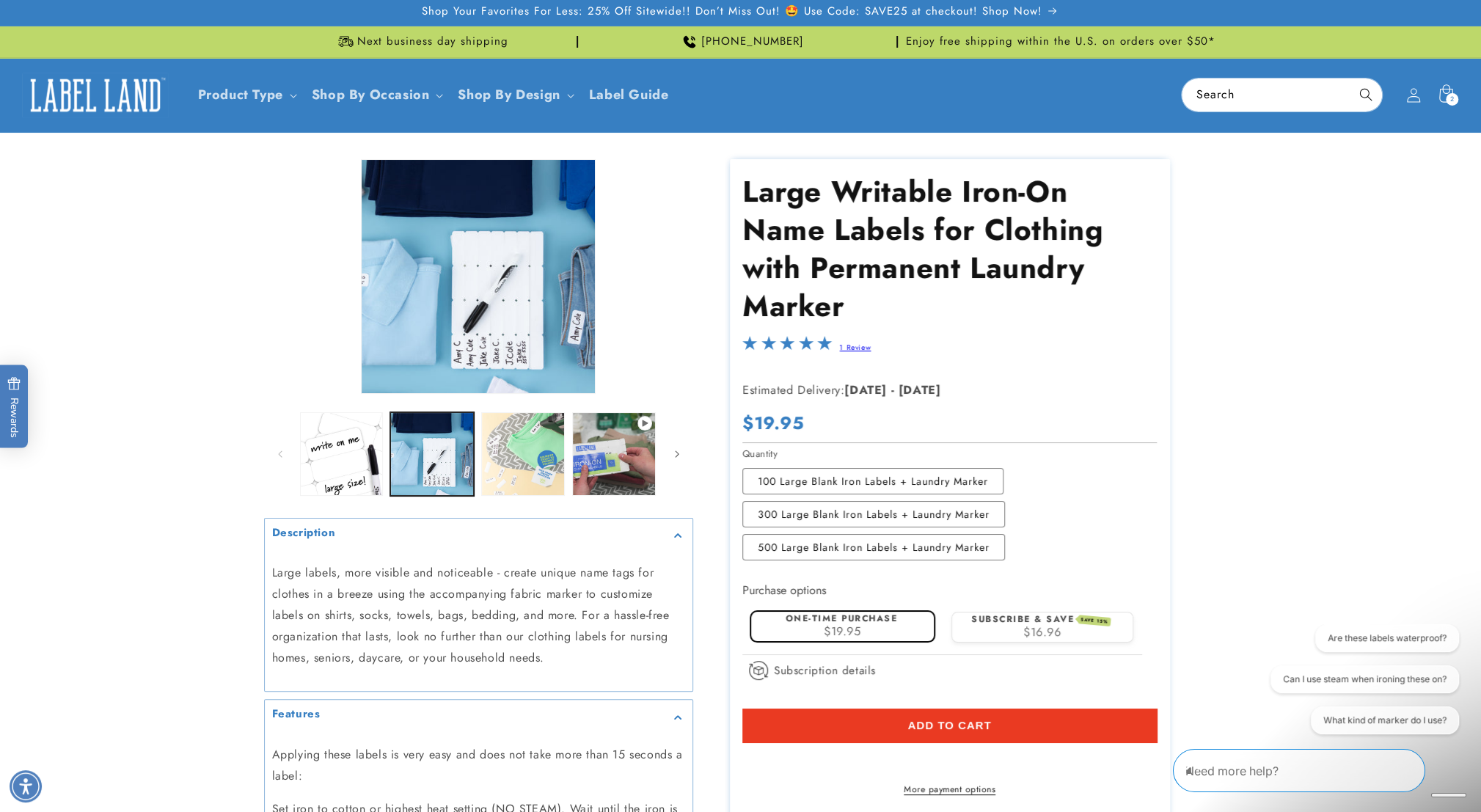
scroll to position [0, 0]
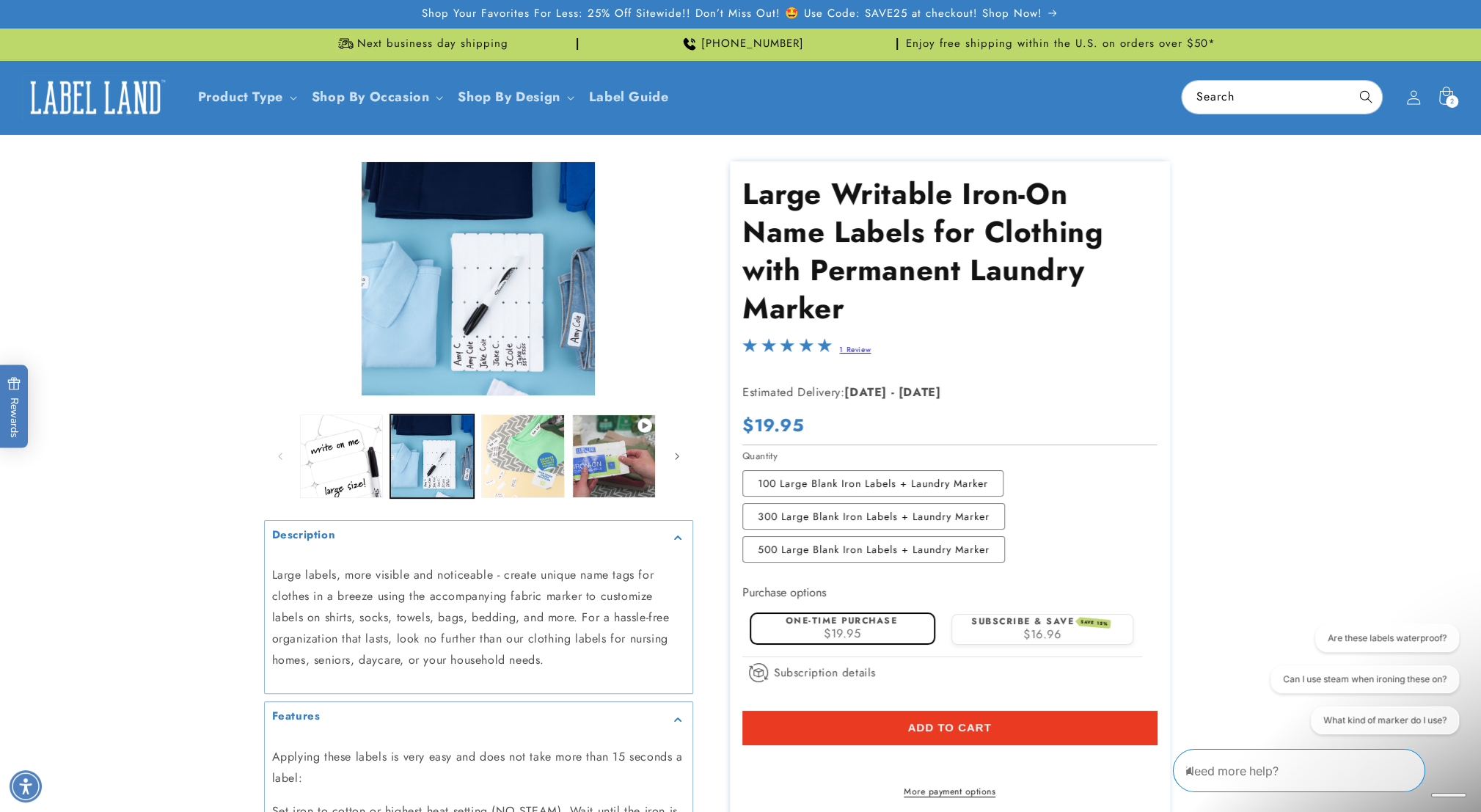
click at [1287, 782] on div "Need more help?" at bounding box center [1299, 769] width 252 height 43
click at [1286, 767] on textarea "Type your message here" at bounding box center [1237, 768] width 129 height 18
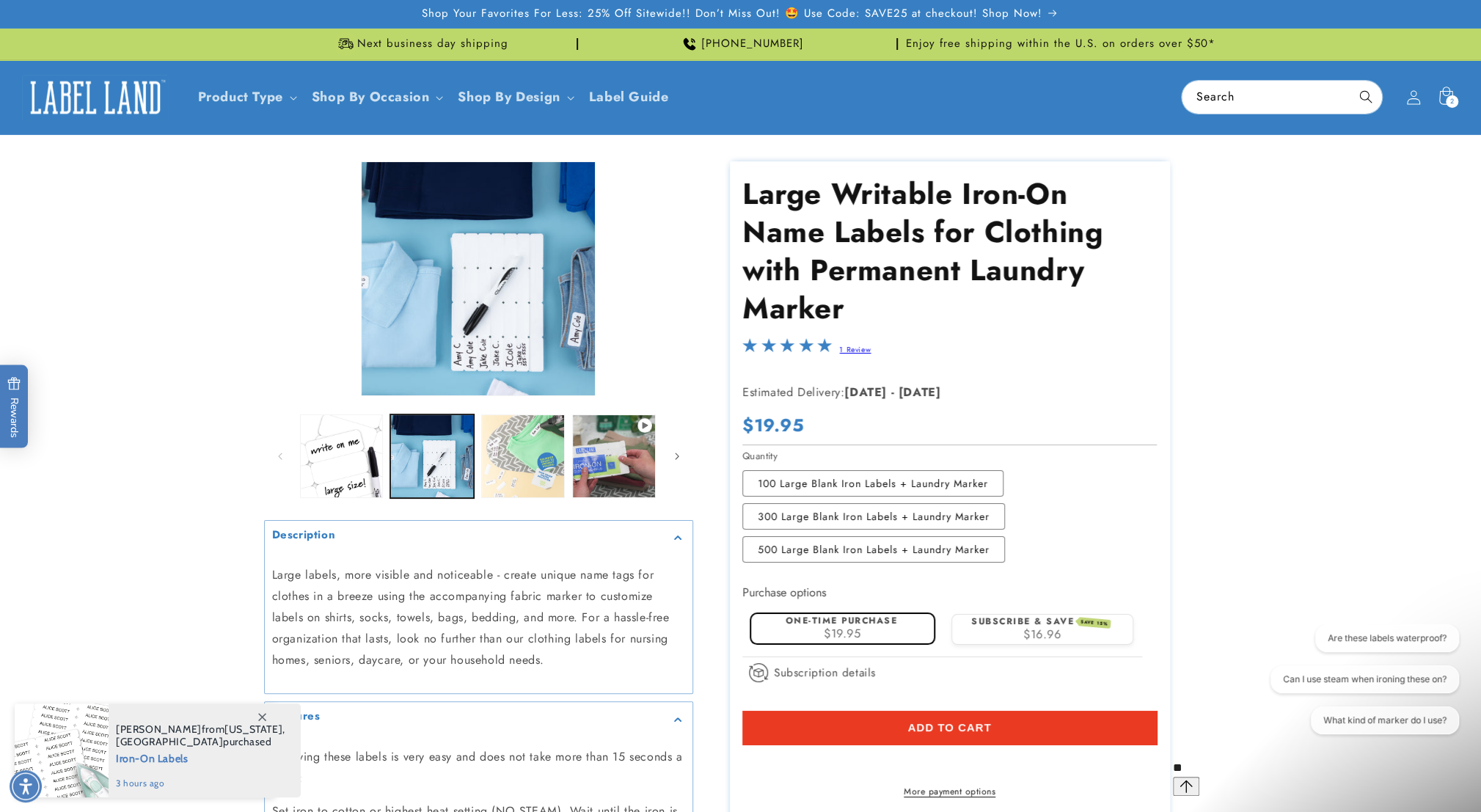
type textarea "*"
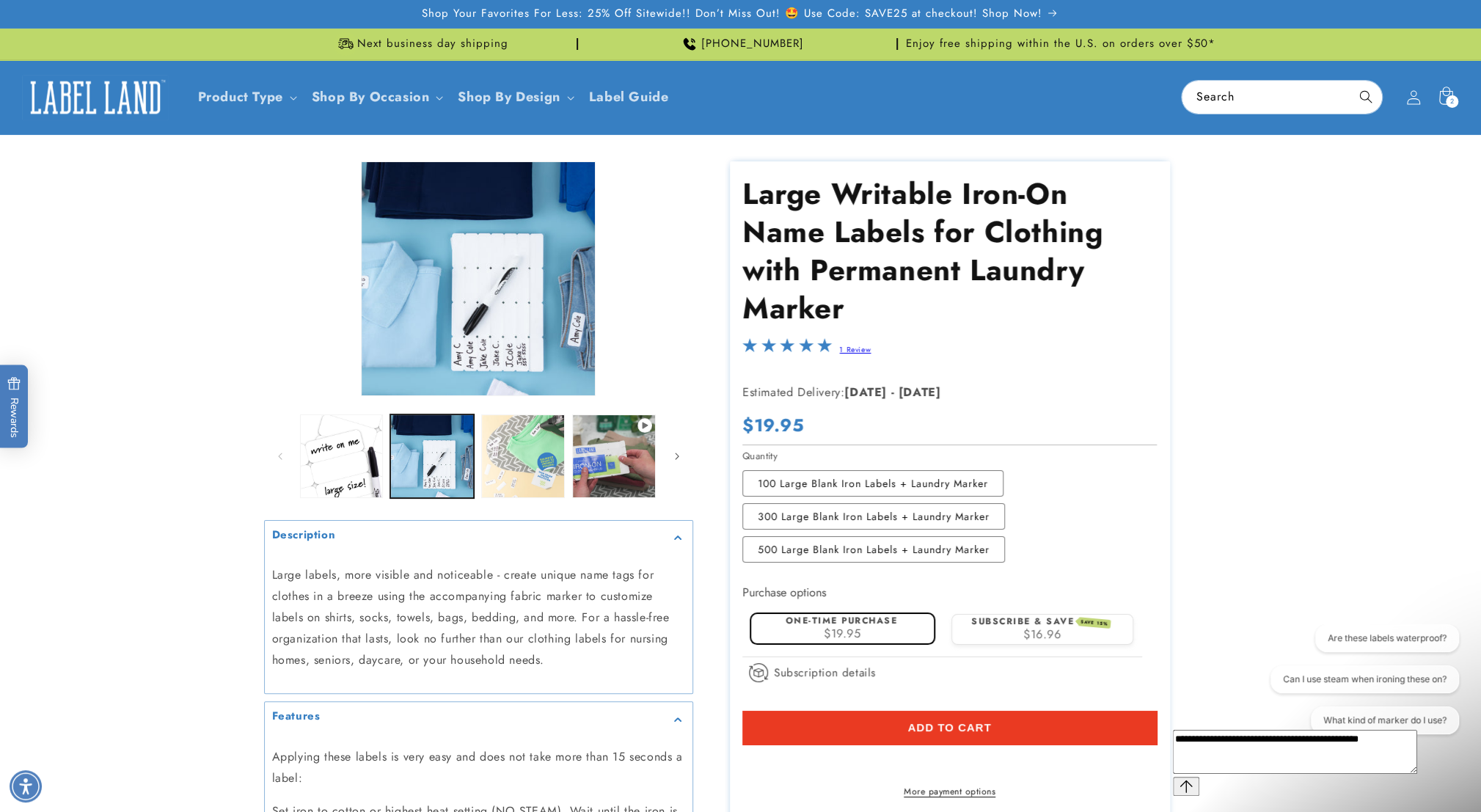
type textarea "**********"
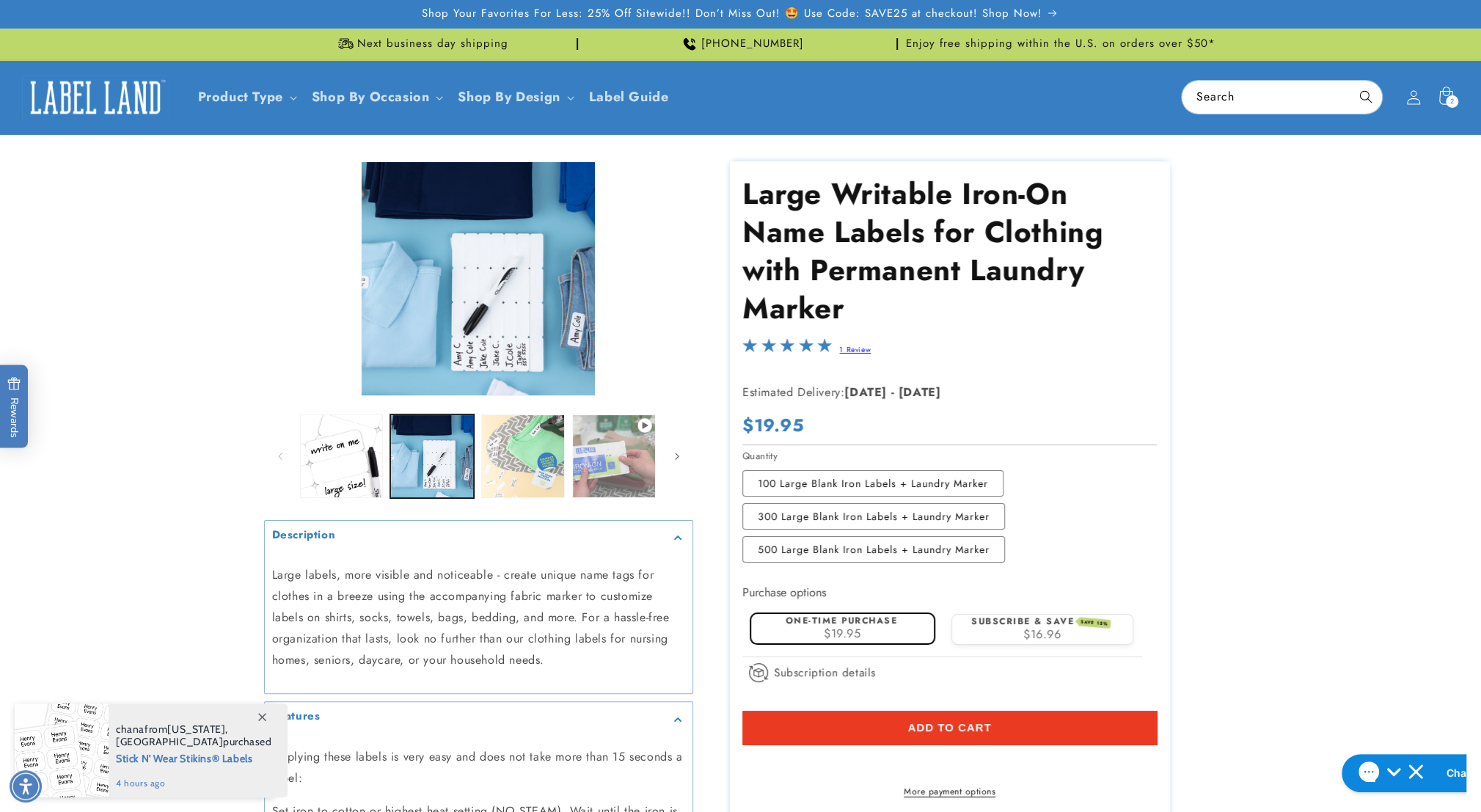
click at [610, 436] on button "Play video 1 in gallery view" at bounding box center [614, 456] width 84 height 84
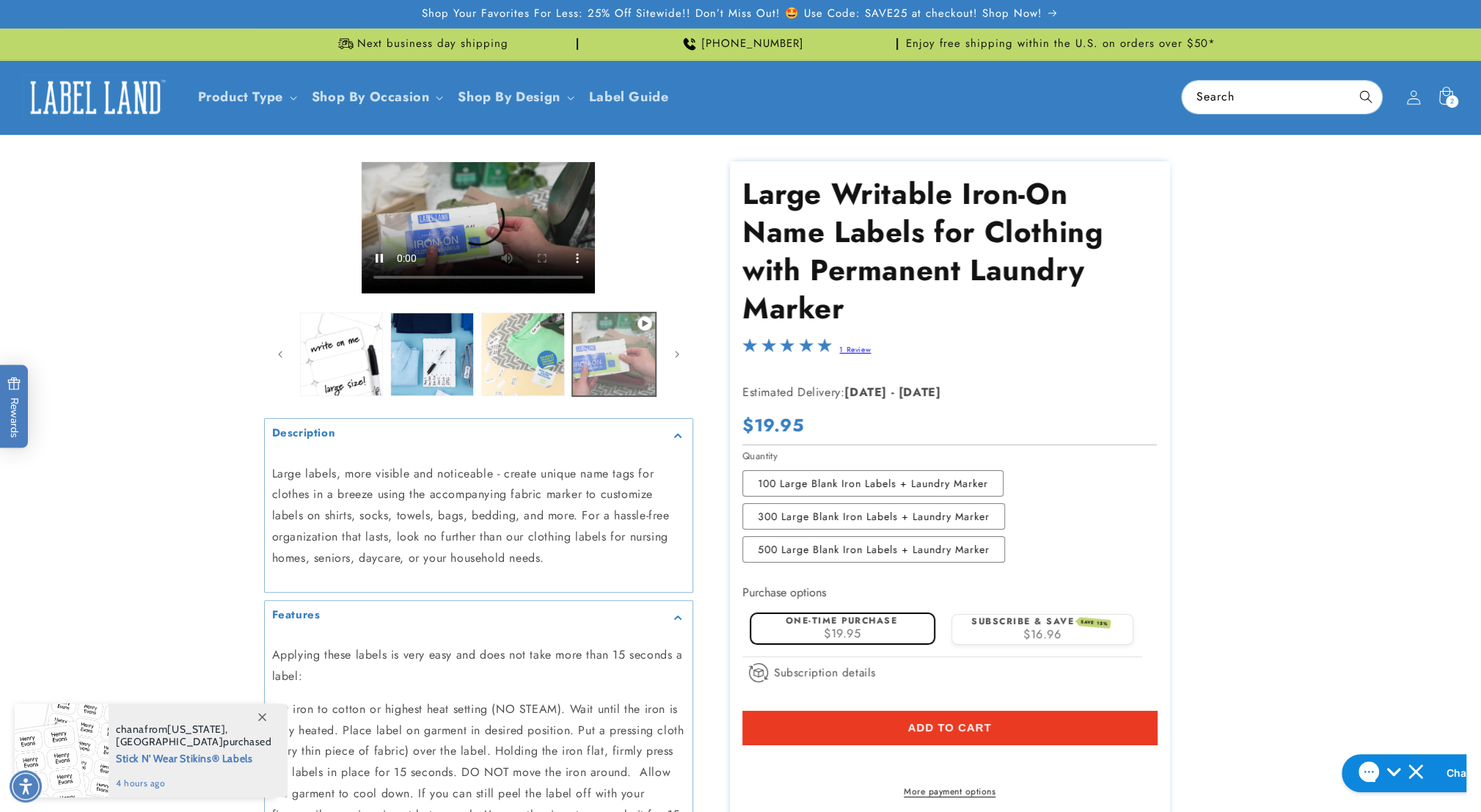
scroll to position [0, 272]
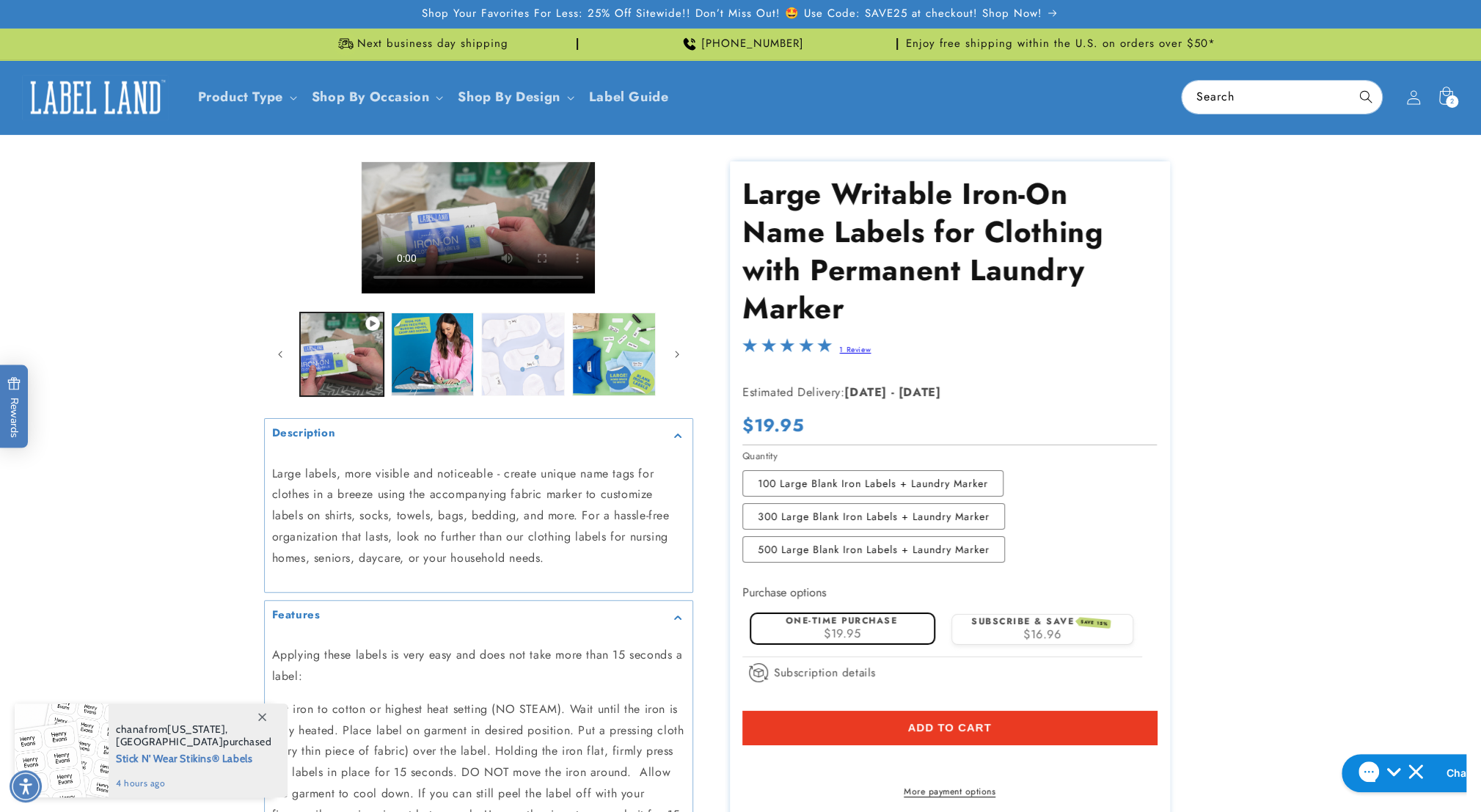
click at [532, 371] on button "Load image 5 in gallery view" at bounding box center [523, 354] width 84 height 84
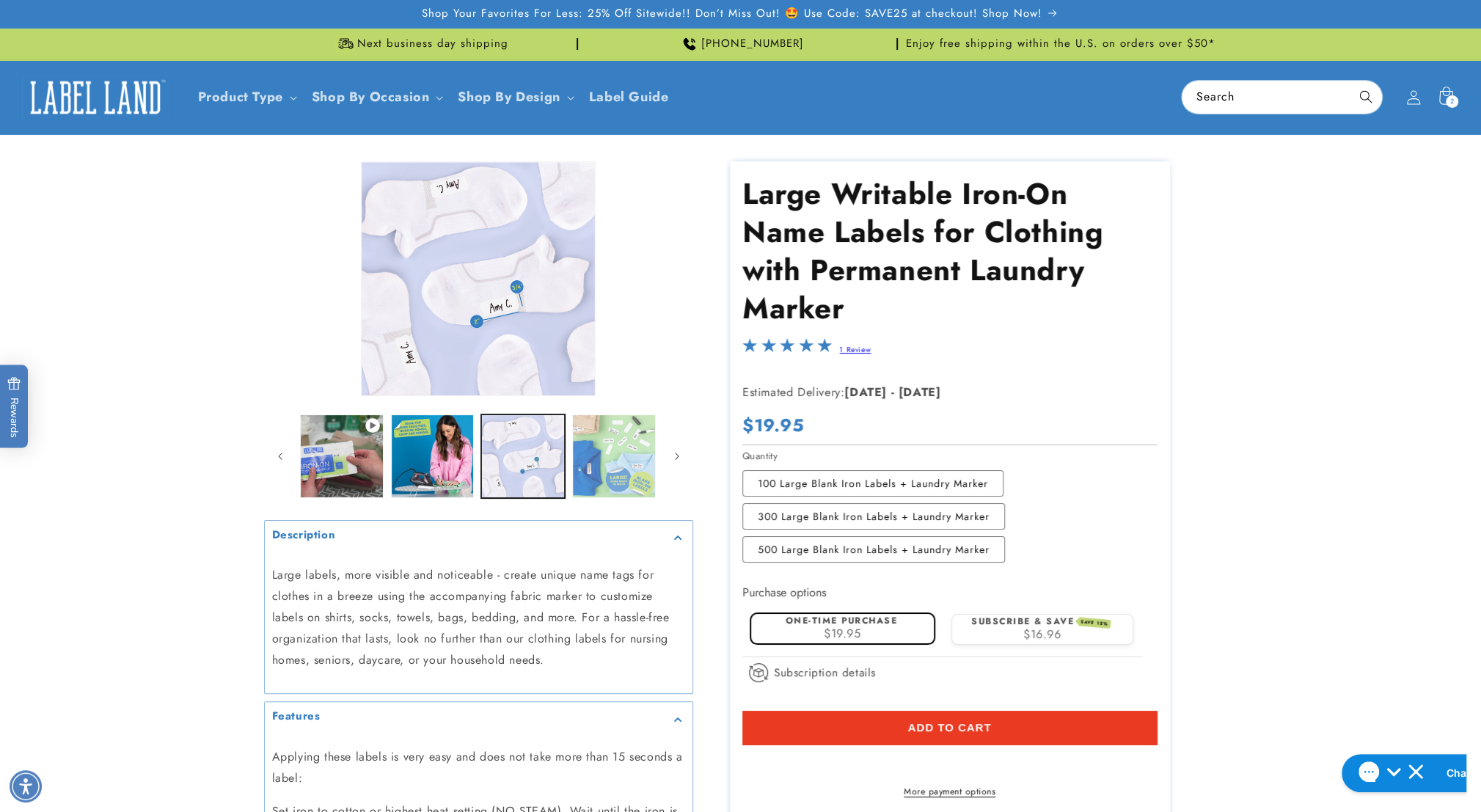
click at [623, 445] on button "Load image 6 in gallery view" at bounding box center [614, 456] width 84 height 84
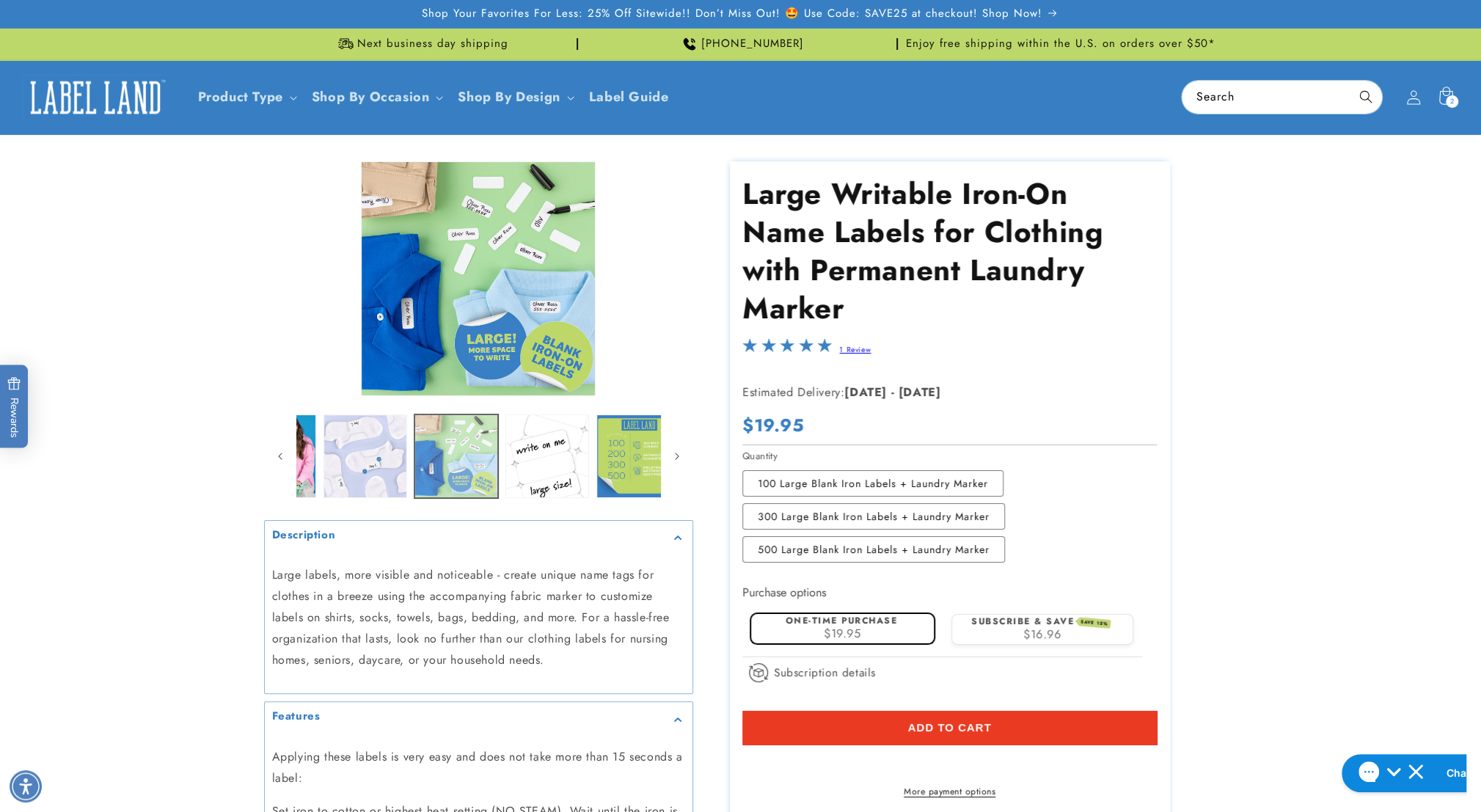
scroll to position [0, 451]
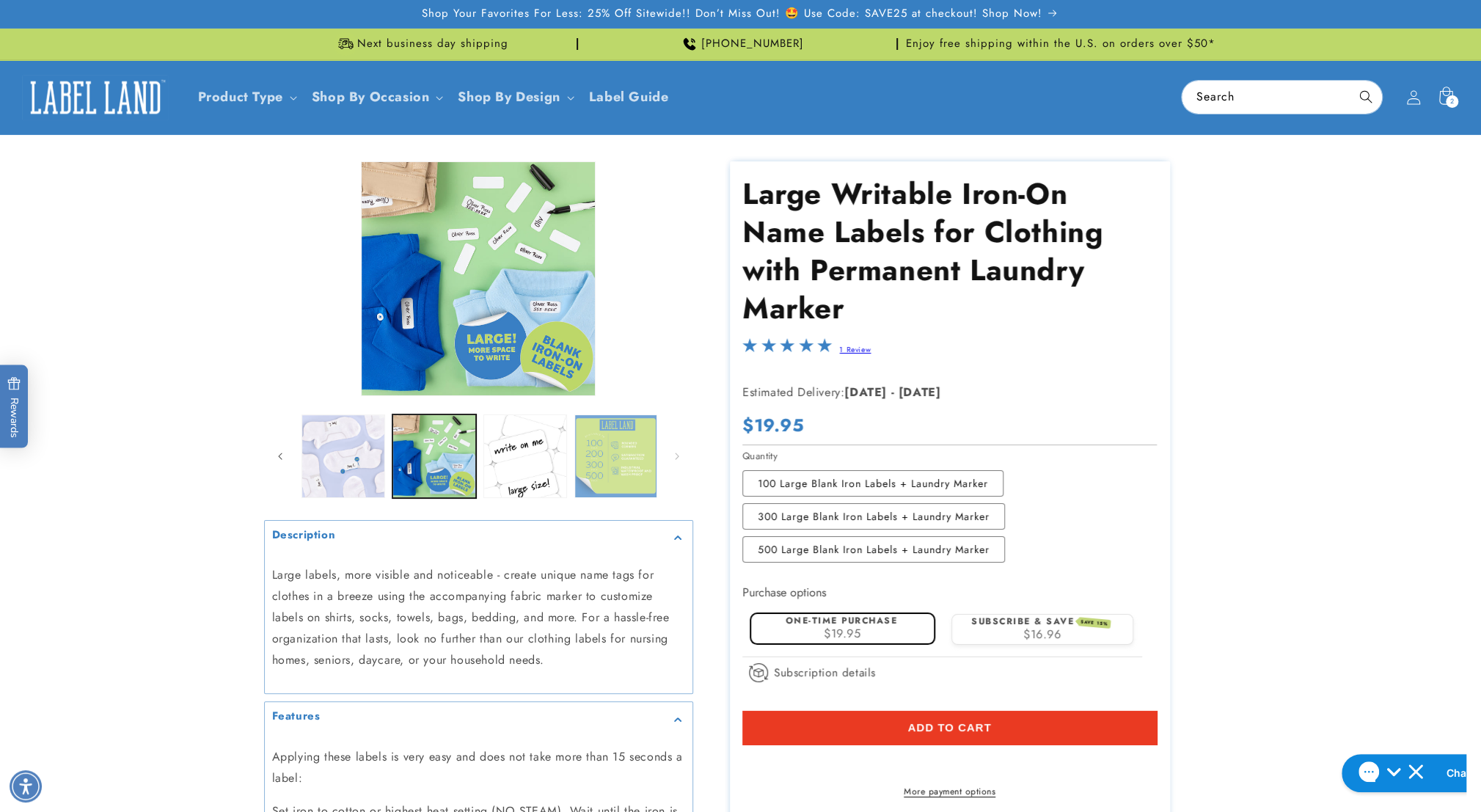
click at [616, 484] on button "Load image 8 in gallery view" at bounding box center [616, 456] width 84 height 84
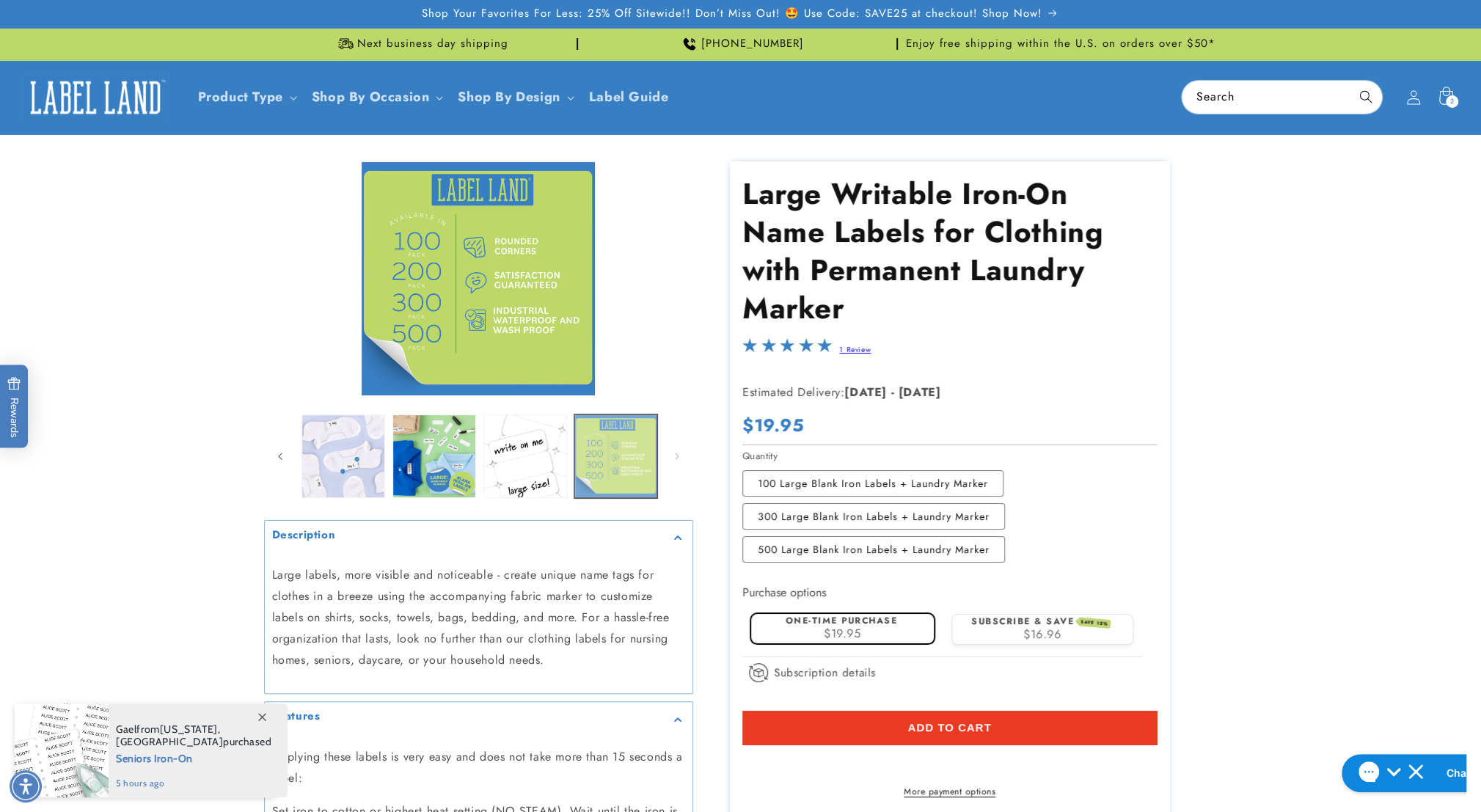
click at [587, 464] on button "Load image 8 in gallery view" at bounding box center [616, 456] width 84 height 84
click at [524, 466] on button "Load image 7 in gallery view" at bounding box center [525, 456] width 84 height 84
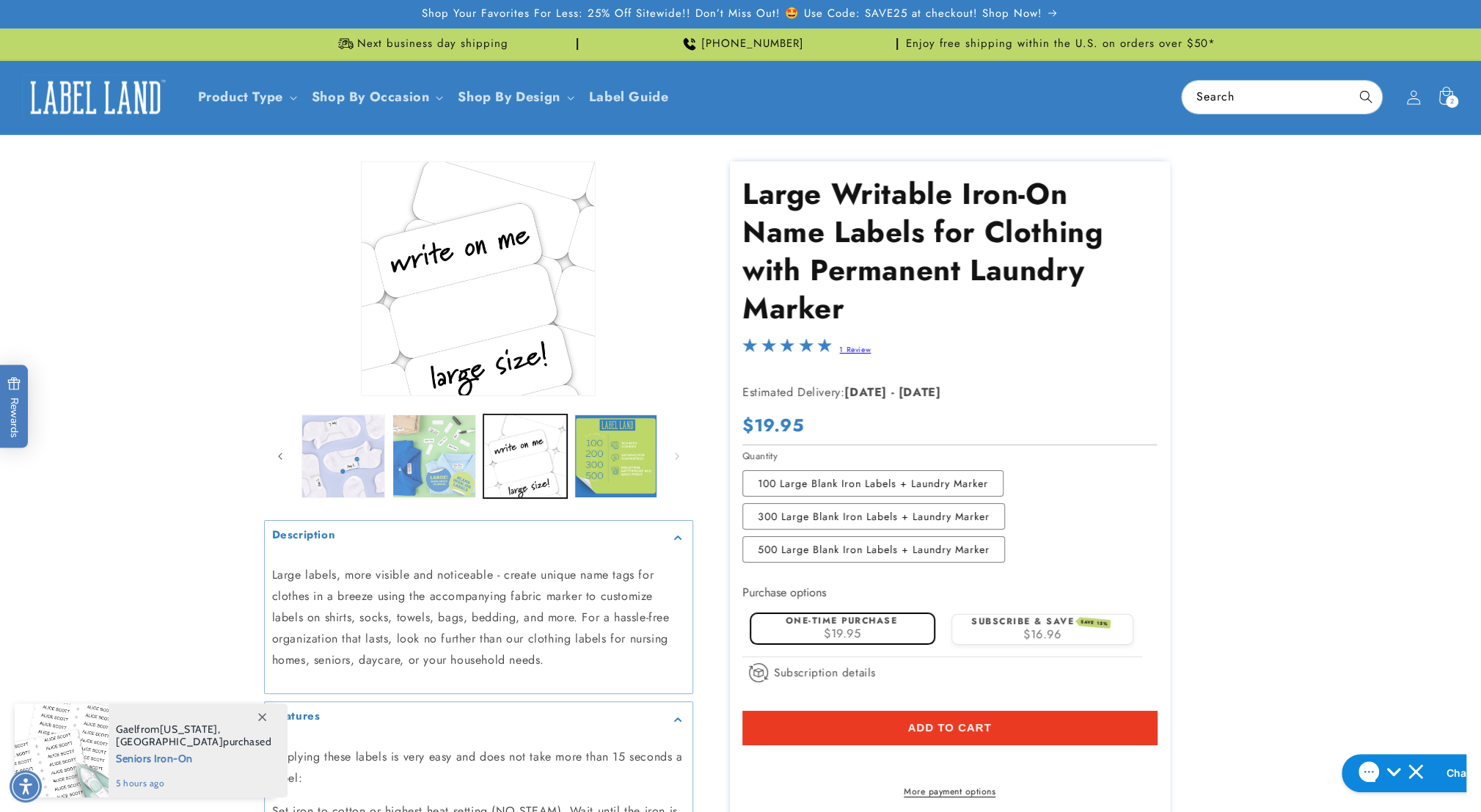
click at [454, 460] on button "Load image 6 in gallery view" at bounding box center [435, 456] width 84 height 84
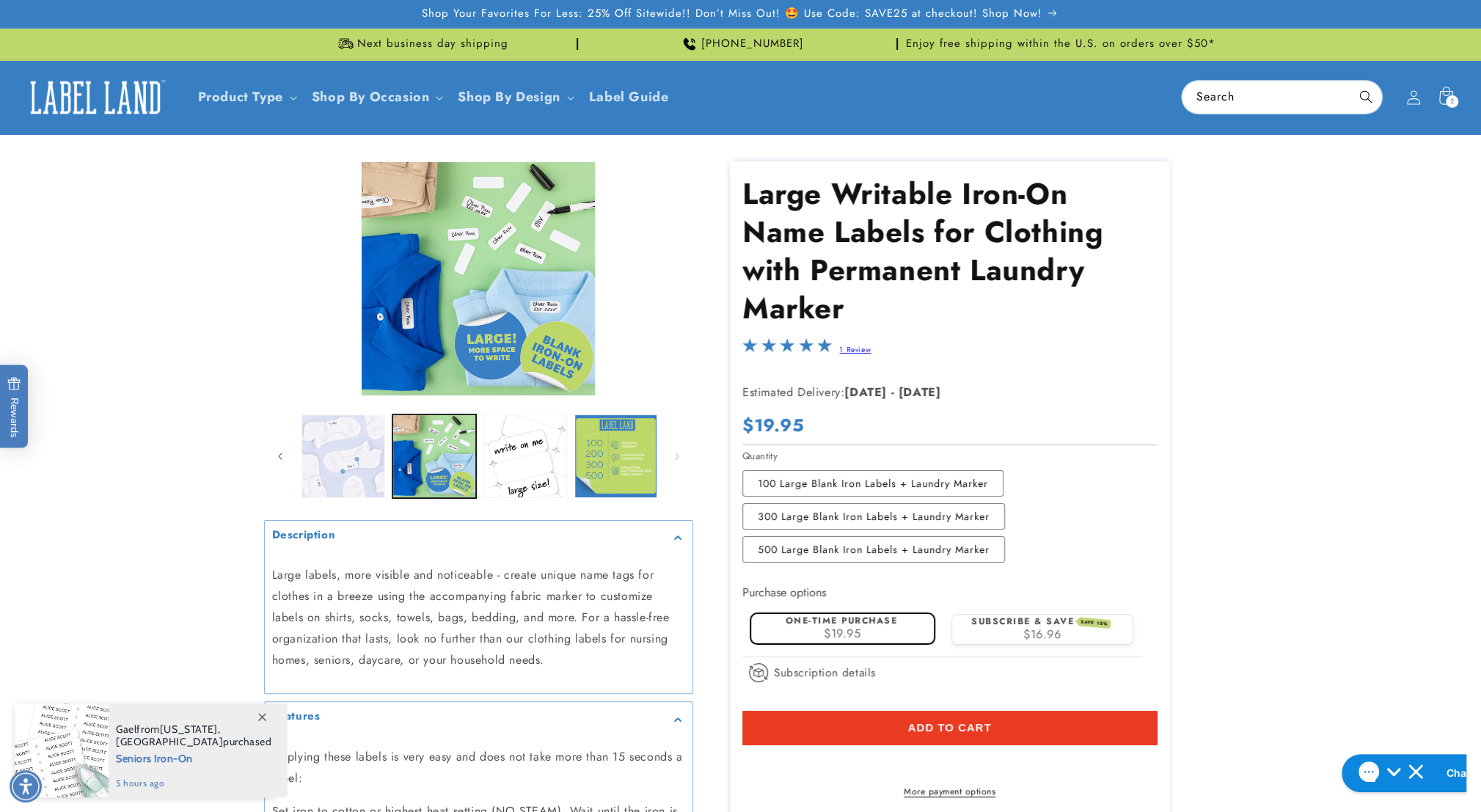
click at [367, 456] on button "Load image 5 in gallery view" at bounding box center [343, 456] width 84 height 84
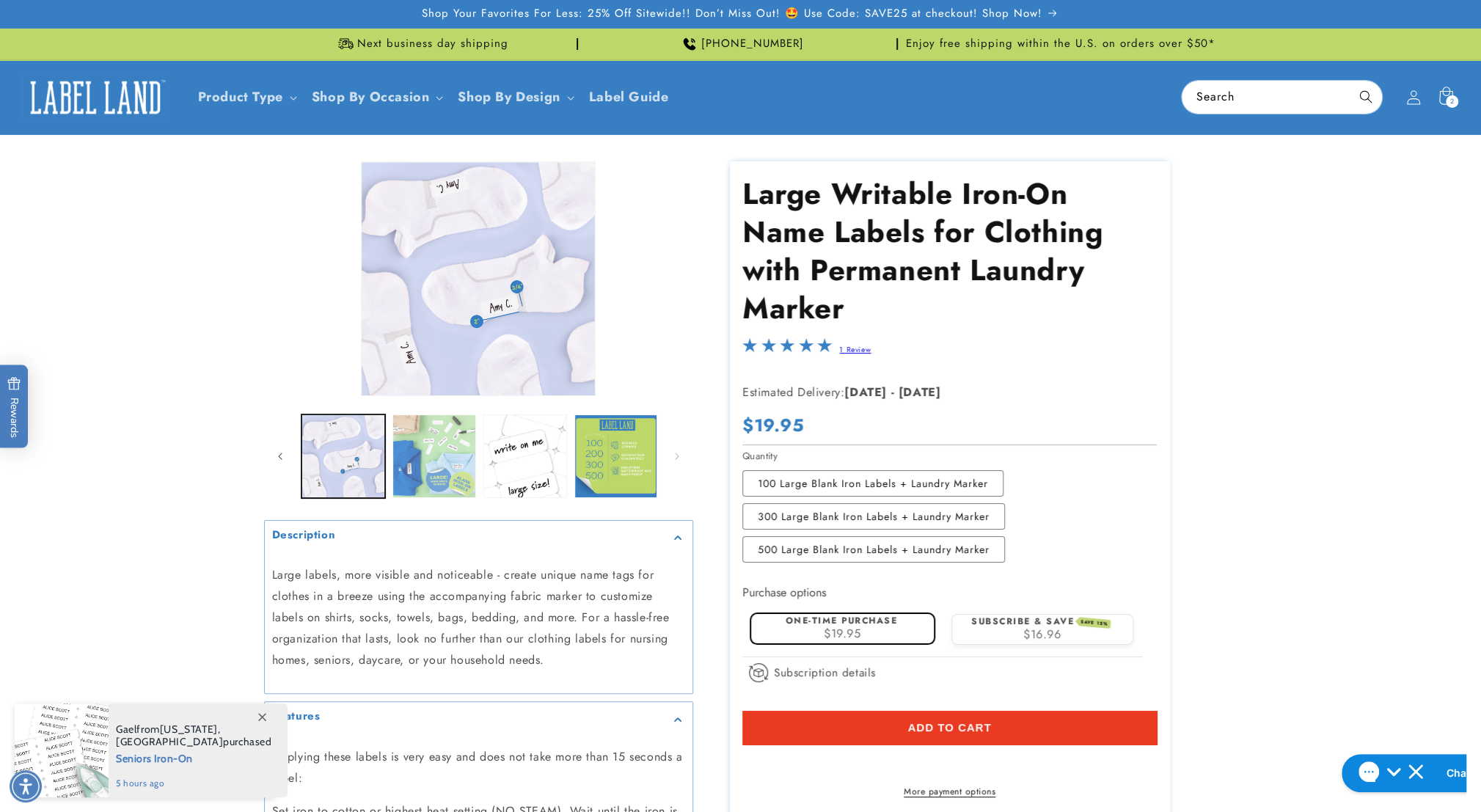
click at [414, 459] on button "Load image 6 in gallery view" at bounding box center [435, 456] width 84 height 84
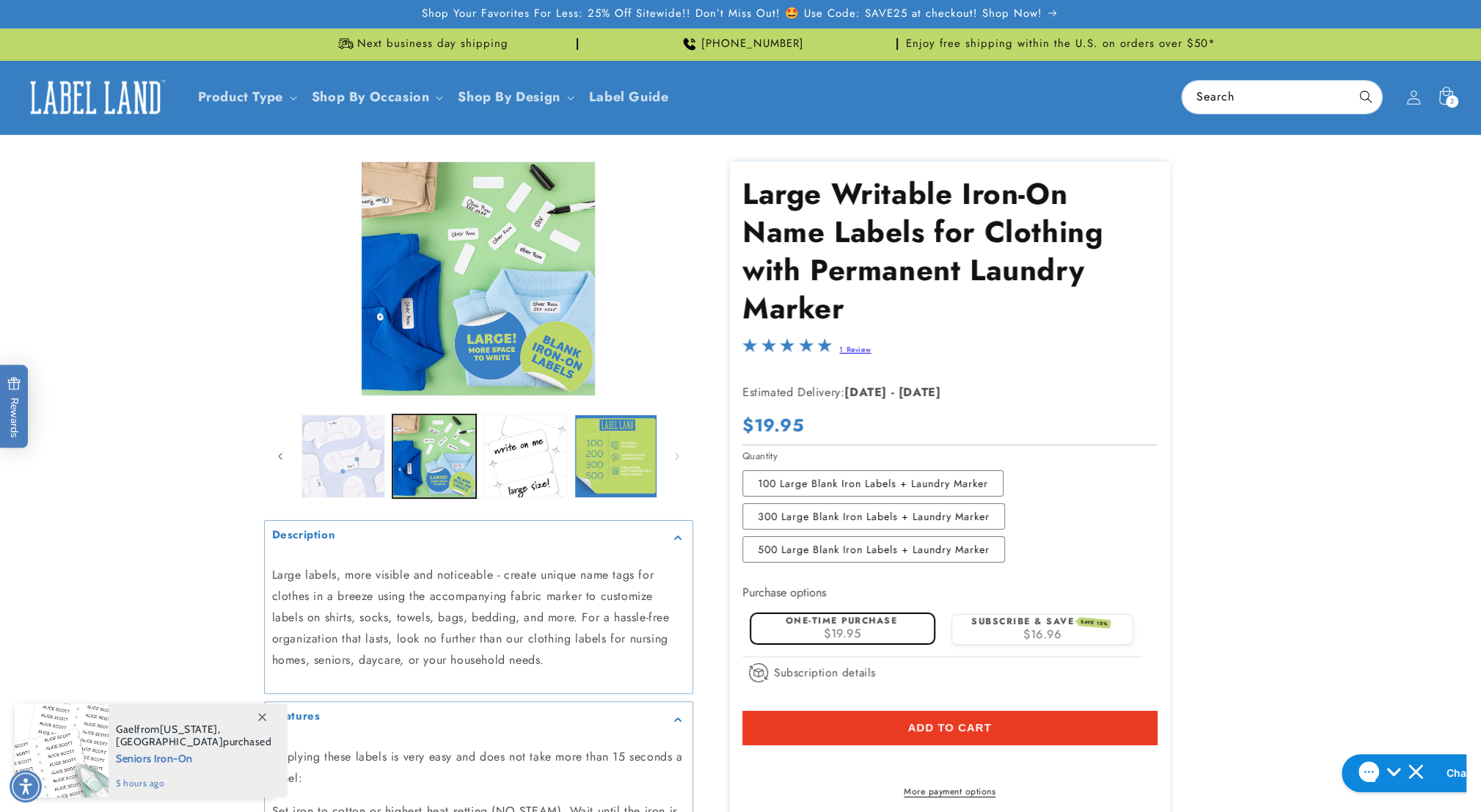
click at [379, 459] on button "Load image 5 in gallery view" at bounding box center [343, 456] width 84 height 84
